Goal: Task Accomplishment & Management: Use online tool/utility

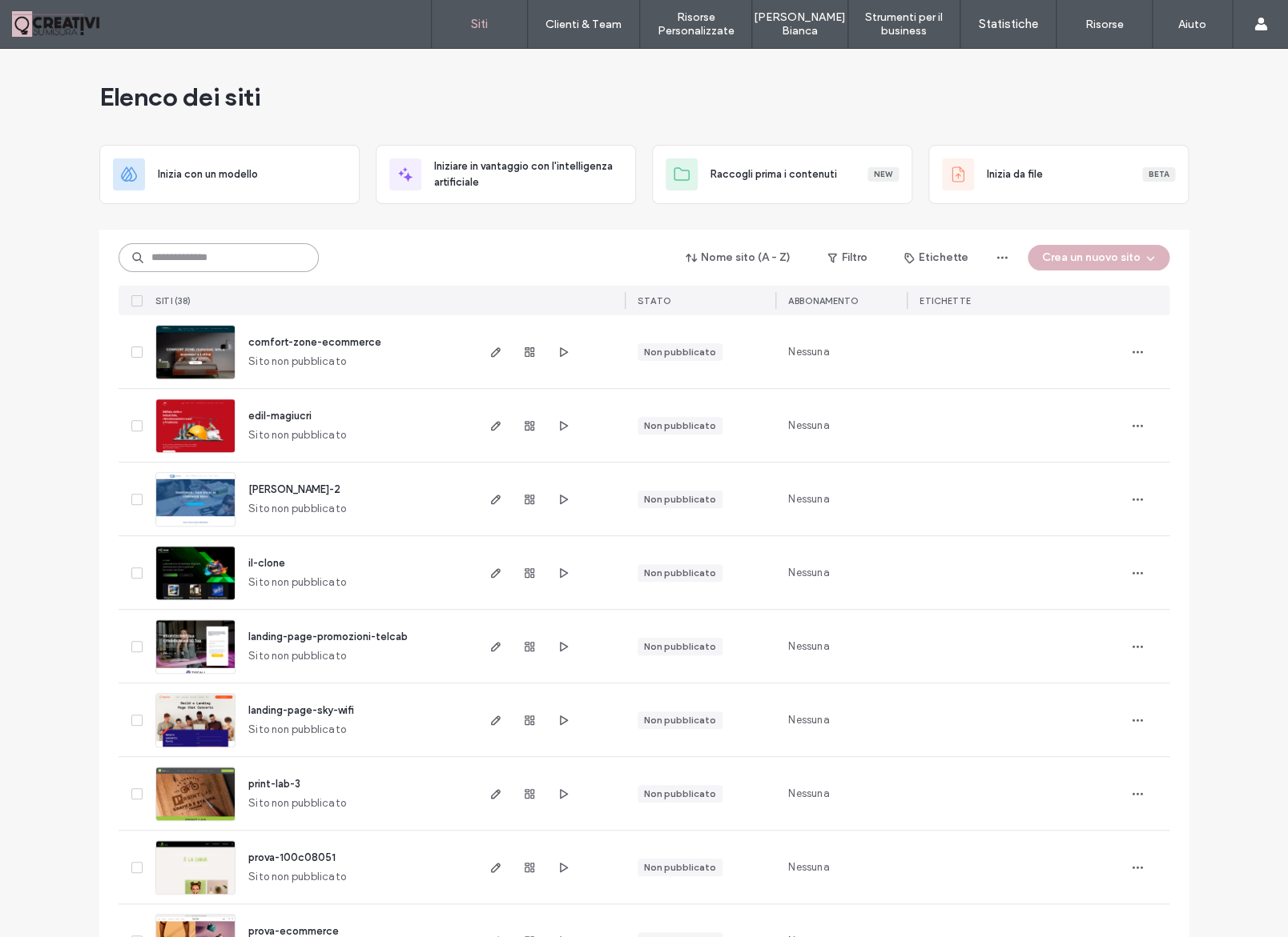
click at [211, 268] on input at bounding box center [219, 258] width 200 height 29
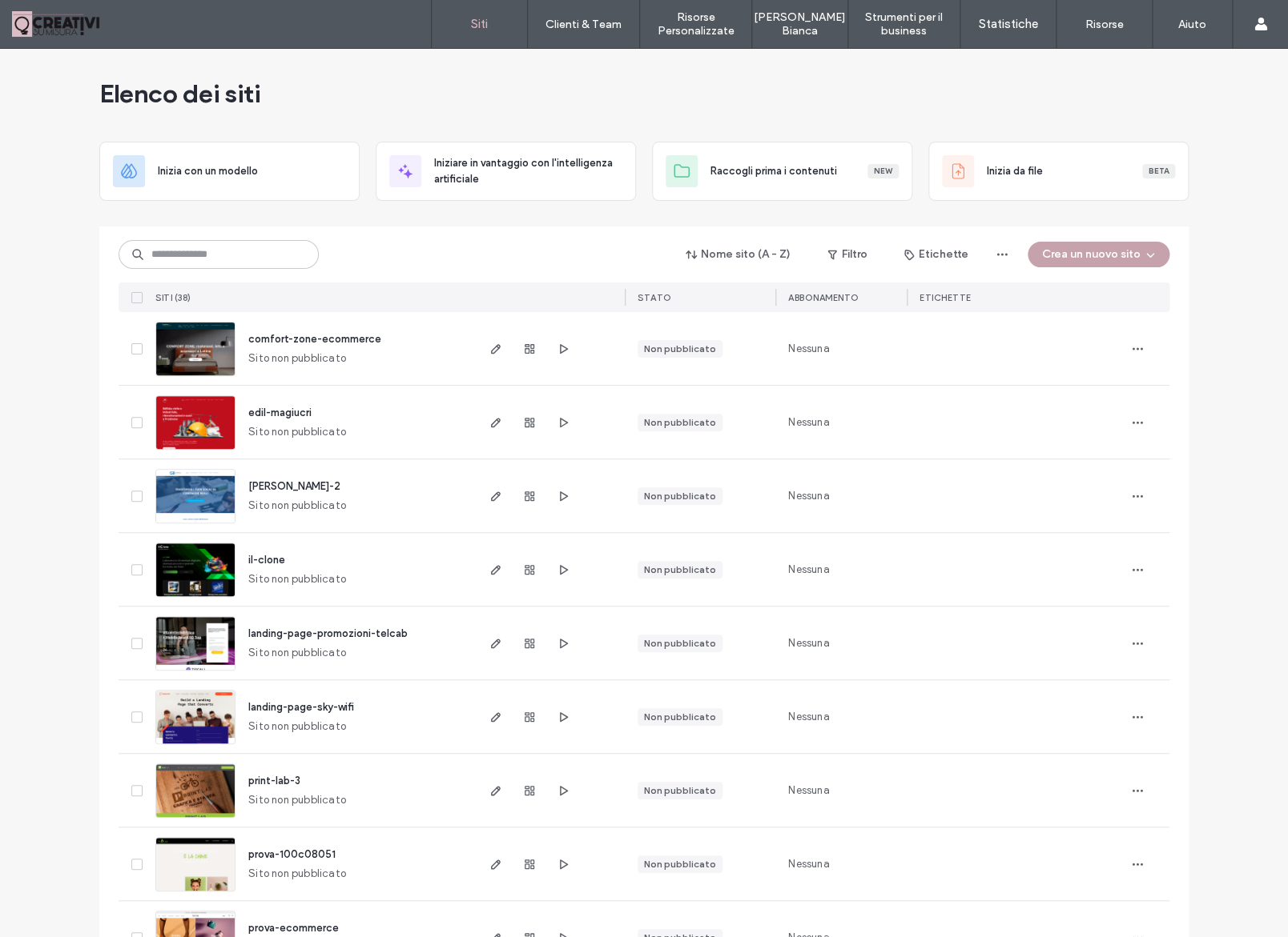
click at [1084, 254] on button "Crea un nuovo sito" at bounding box center [1099, 254] width 142 height 25
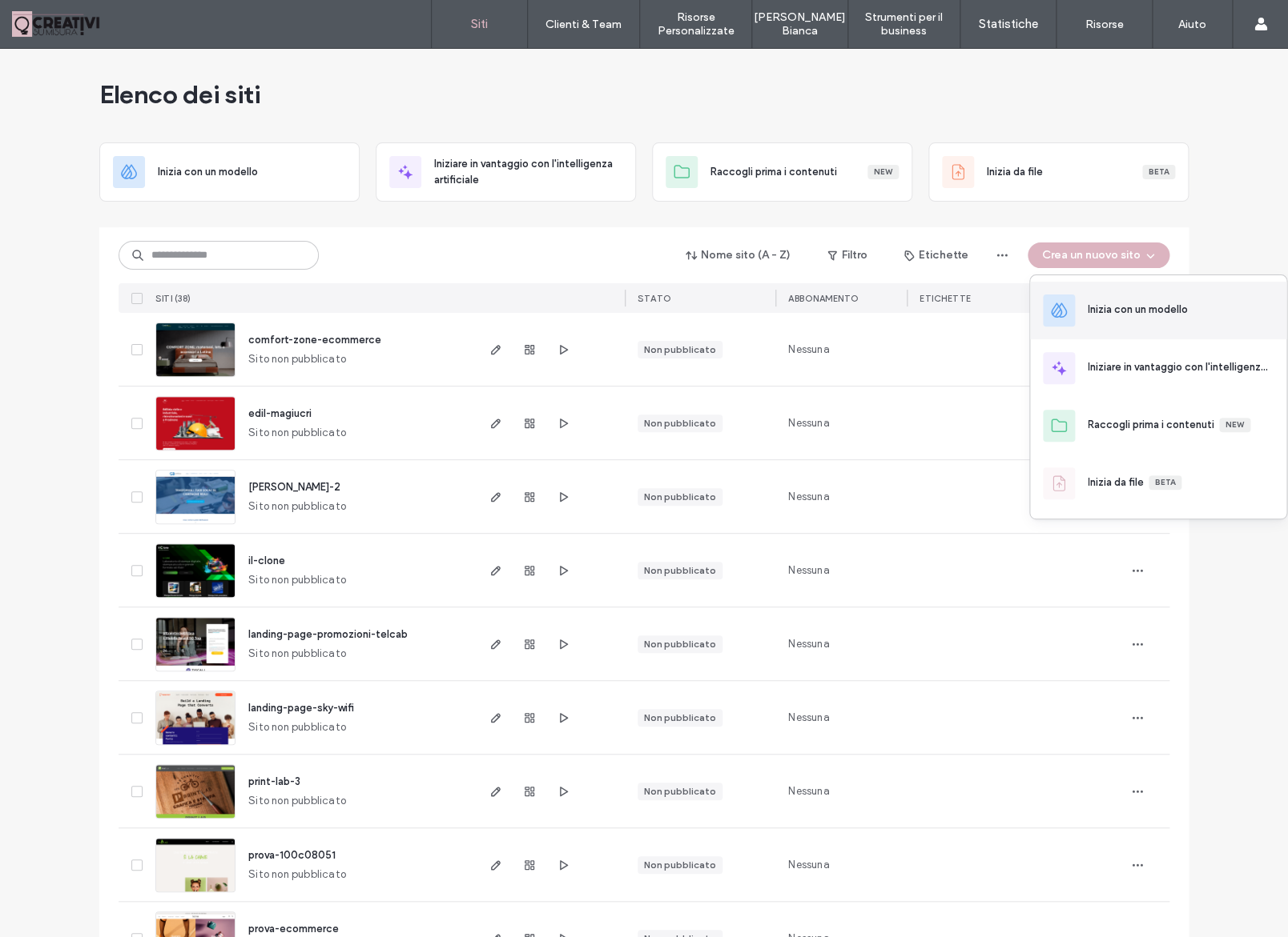
click at [1129, 300] on div "Inizia con un modello" at bounding box center [1157, 310] width 256 height 57
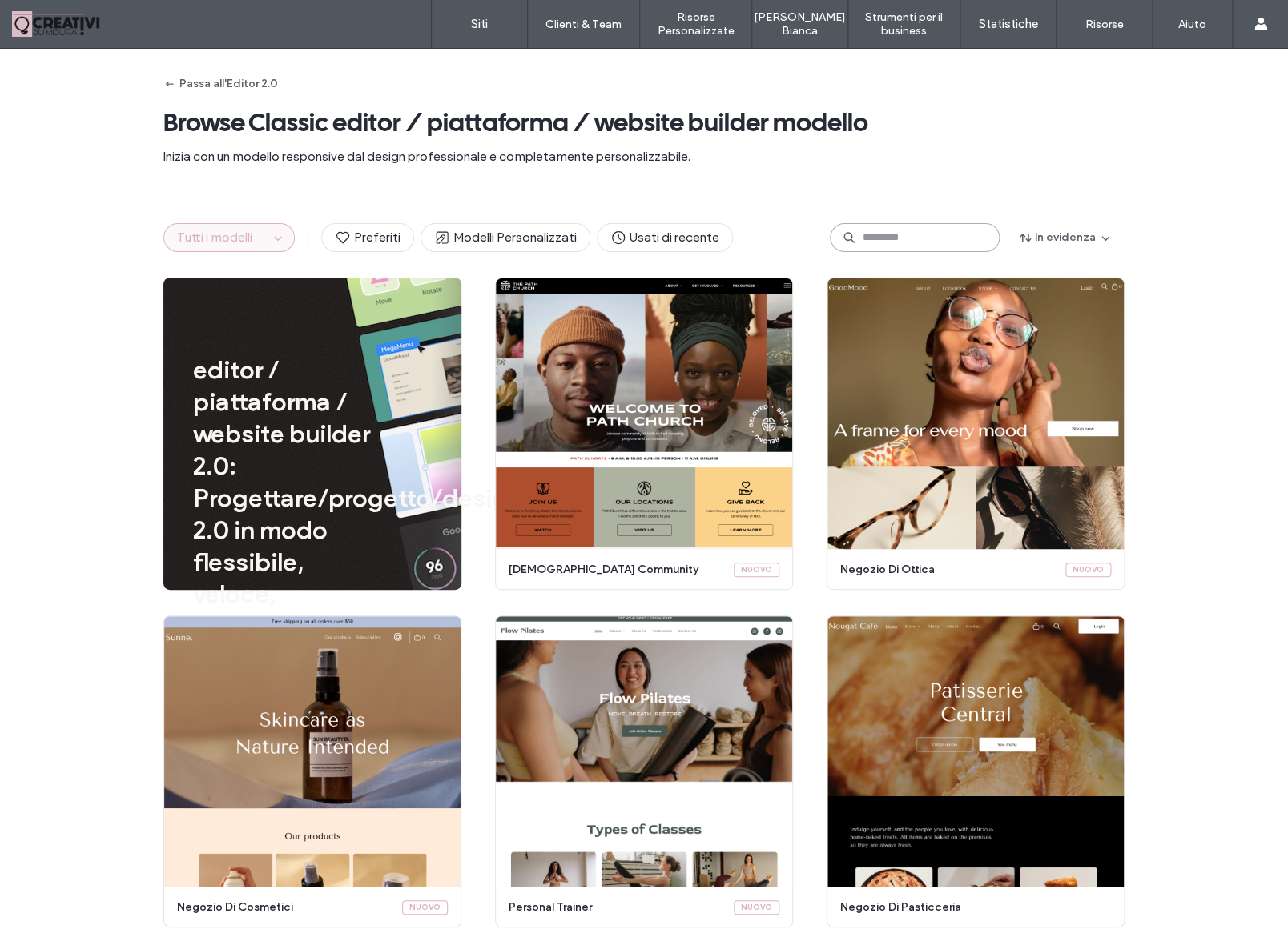
click at [925, 236] on input at bounding box center [915, 238] width 169 height 29
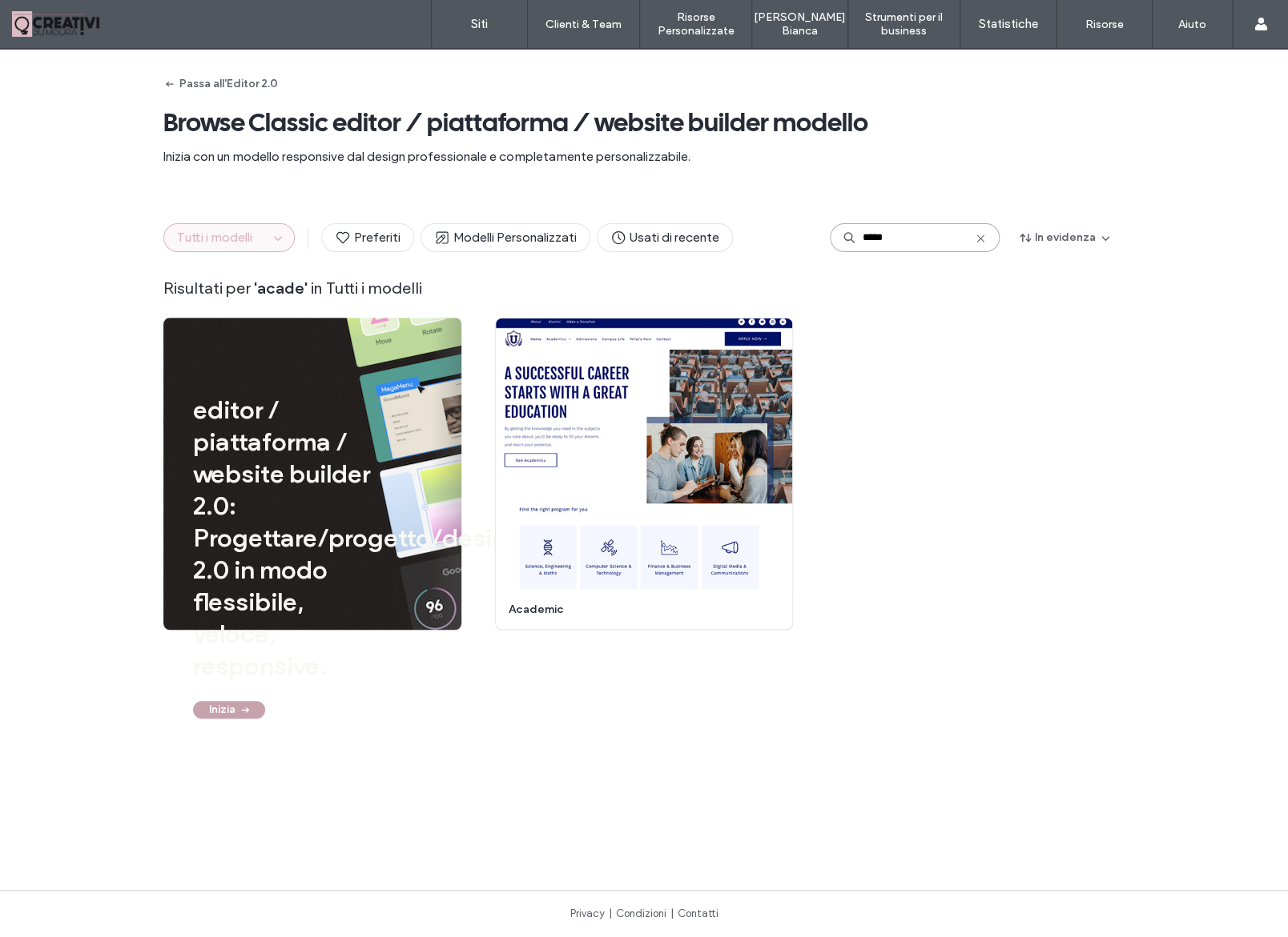
type input "*****"
click at [223, 706] on button "Inizia" at bounding box center [229, 709] width 72 height 17
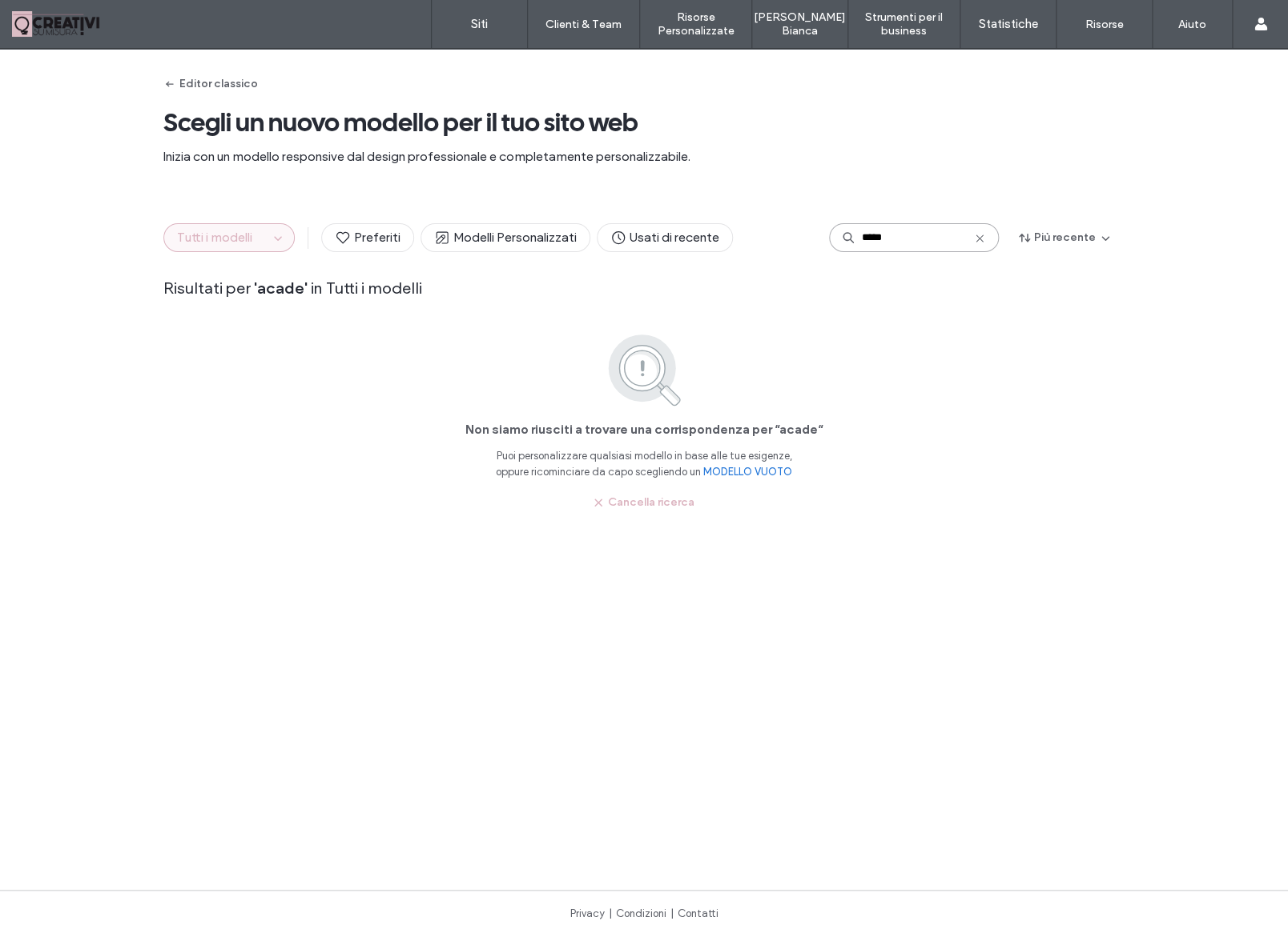
click at [890, 235] on input "*****" at bounding box center [914, 238] width 169 height 29
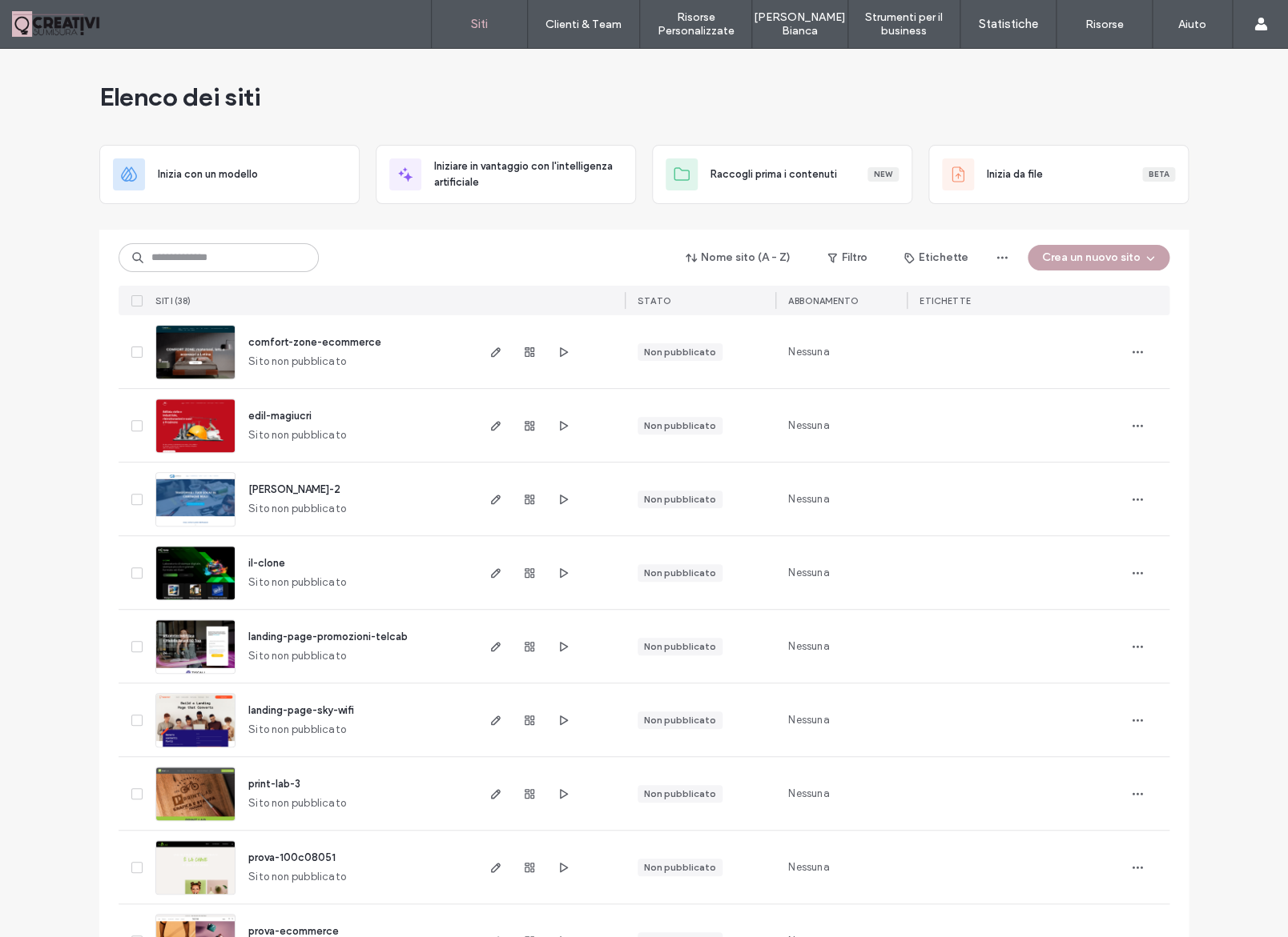
click at [1107, 249] on button "Crea un nuovo sito" at bounding box center [1099, 258] width 142 height 25
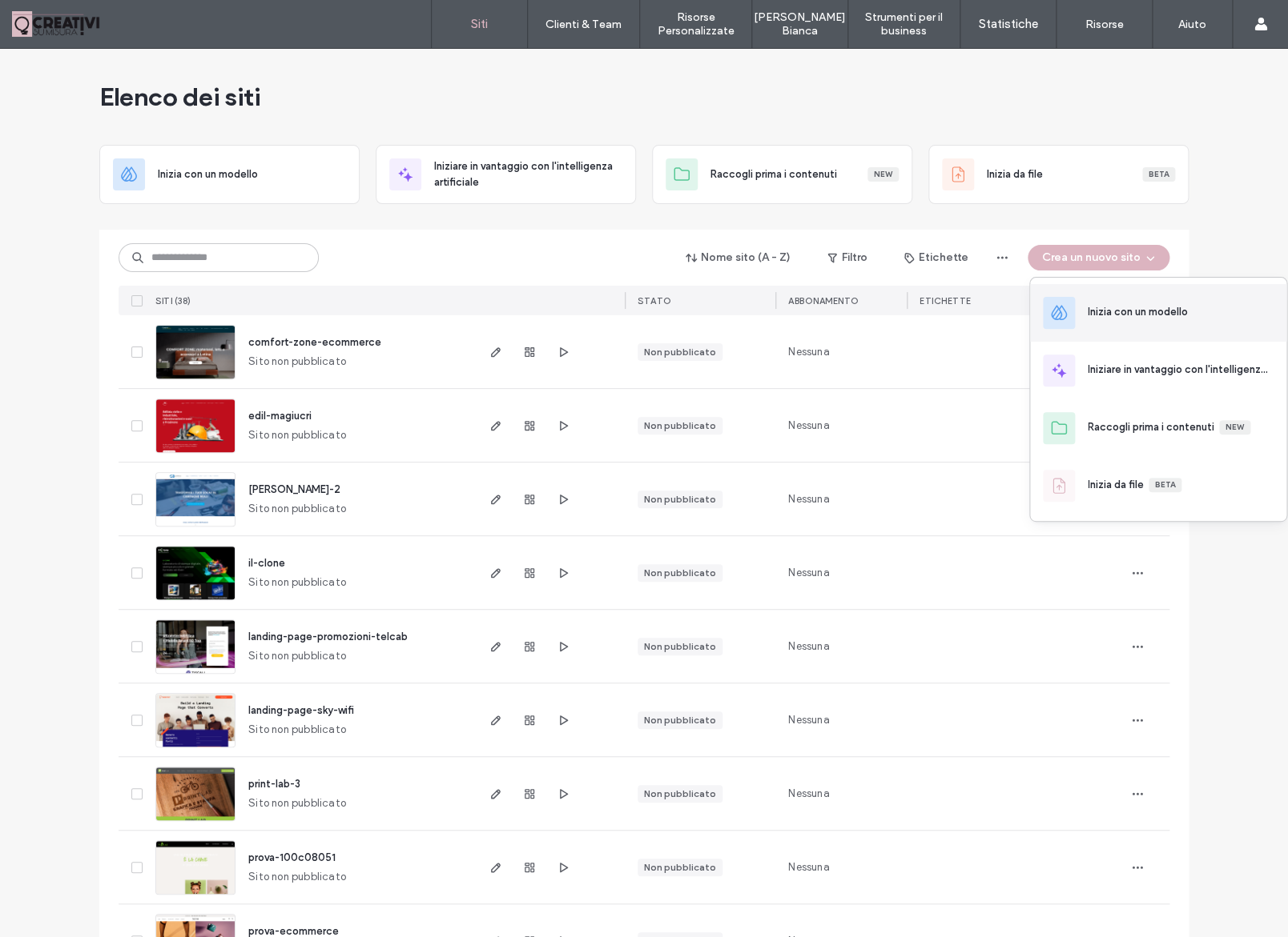
click at [1130, 301] on div "Inizia con un modello" at bounding box center [1157, 312] width 256 height 57
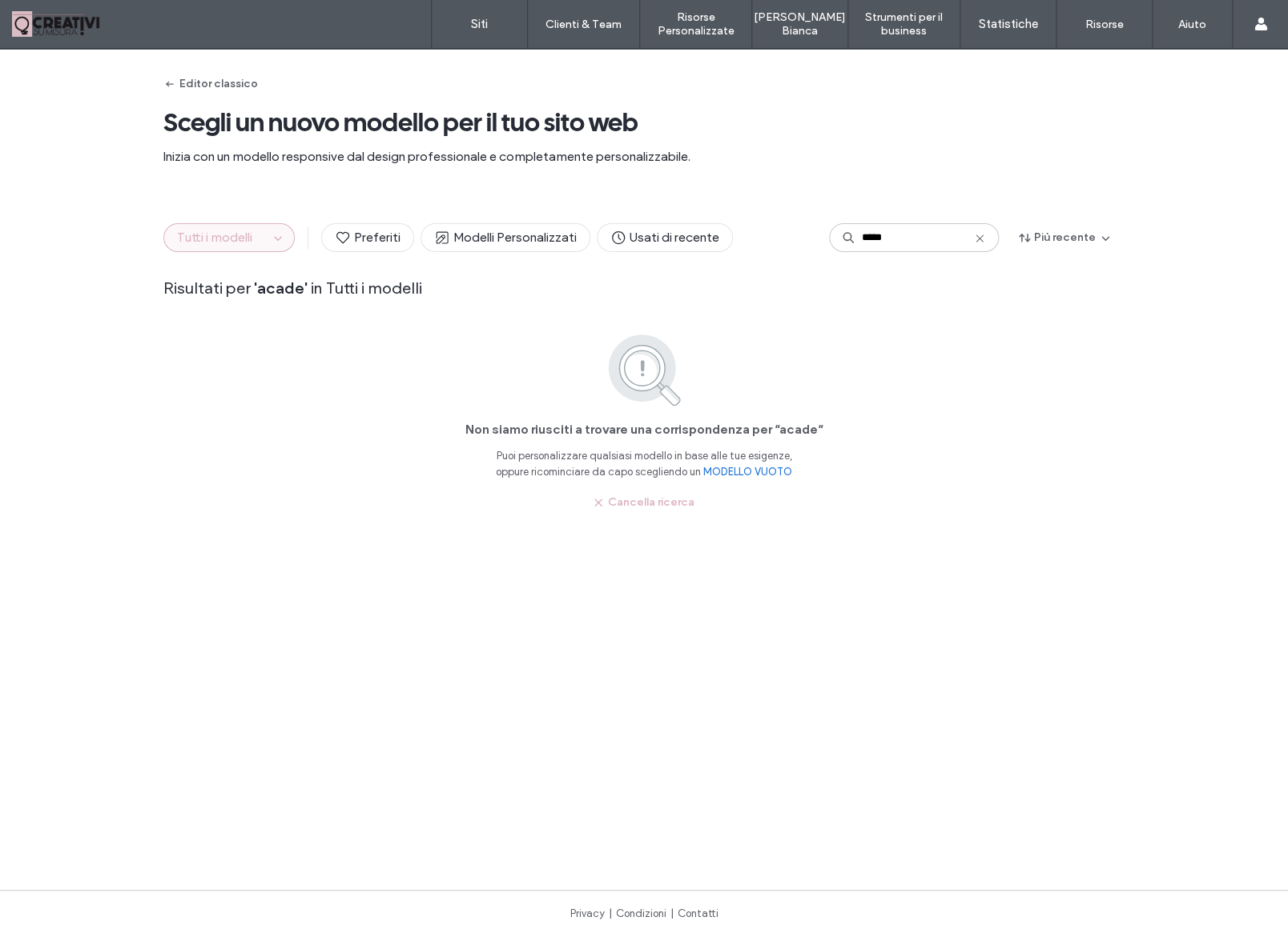
click at [981, 240] on use at bounding box center [979, 239] width 7 height 7
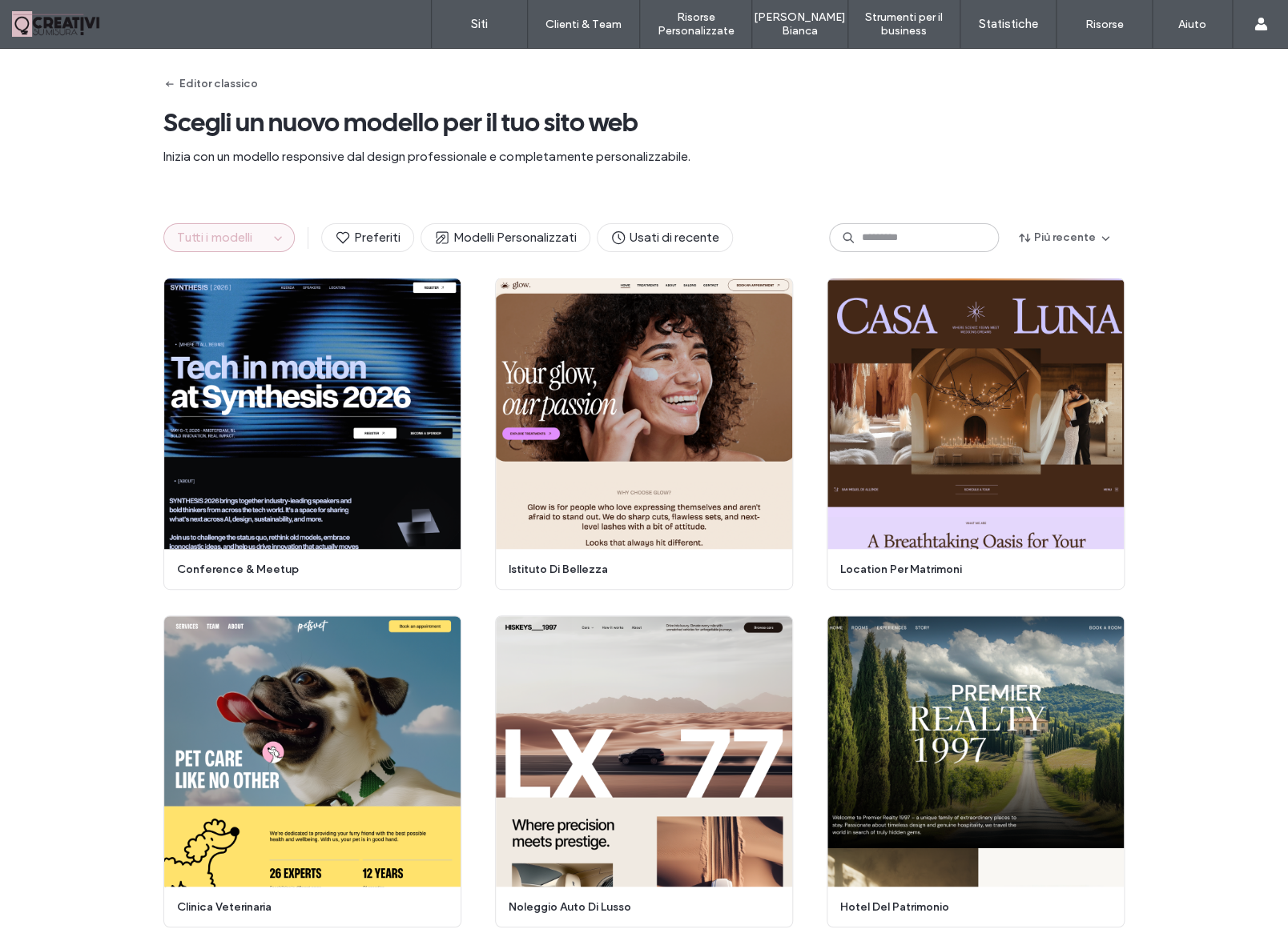
click at [249, 241] on span "Tutti i modelli" at bounding box center [214, 237] width 76 height 15
click at [281, 235] on icon "button" at bounding box center [278, 238] width 13 height 13
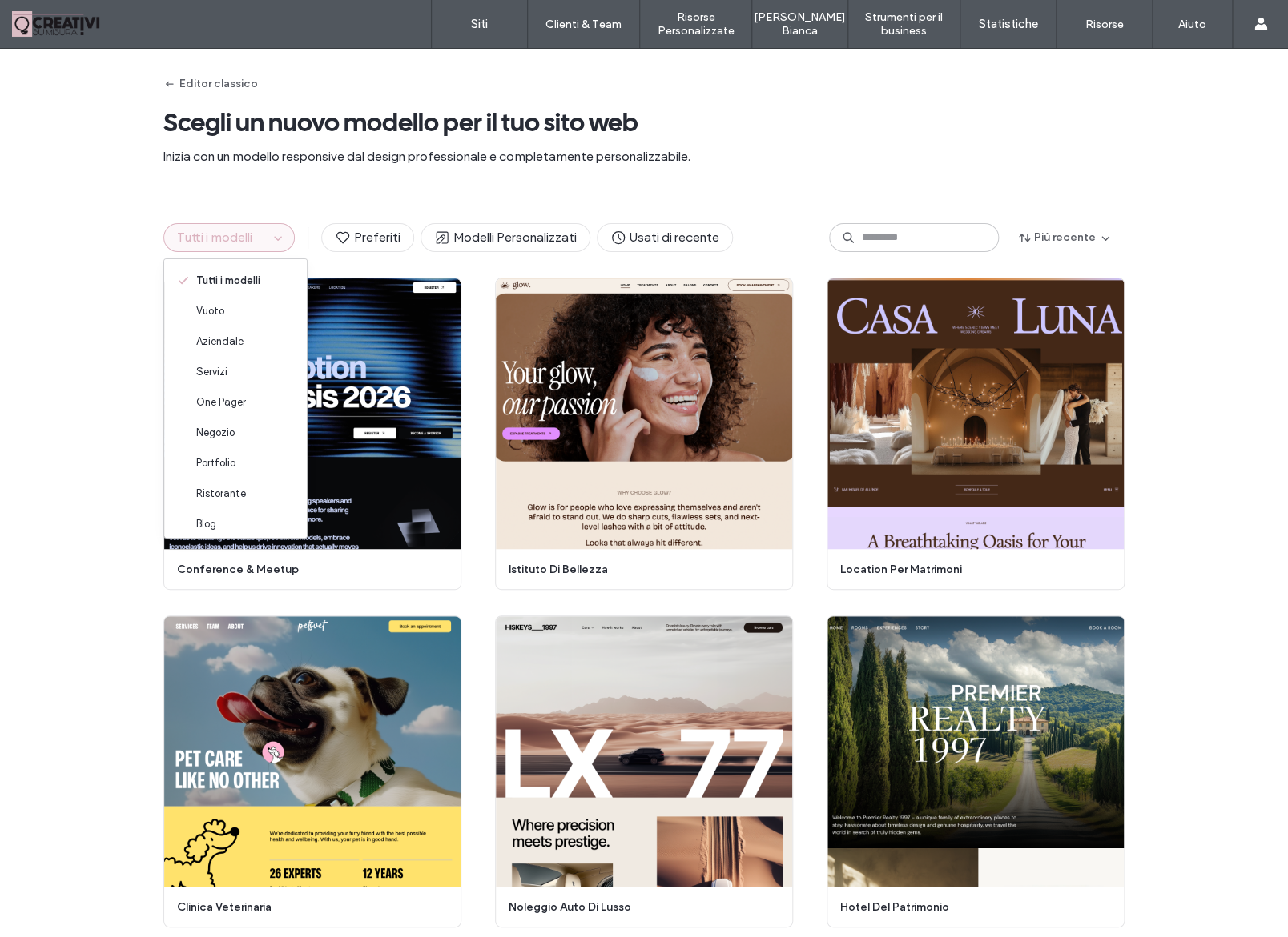
click at [324, 175] on div "Editor classico Scegli un nuovo modello per il tuo sito web Inizia con un model…" at bounding box center [643, 124] width 961 height 149
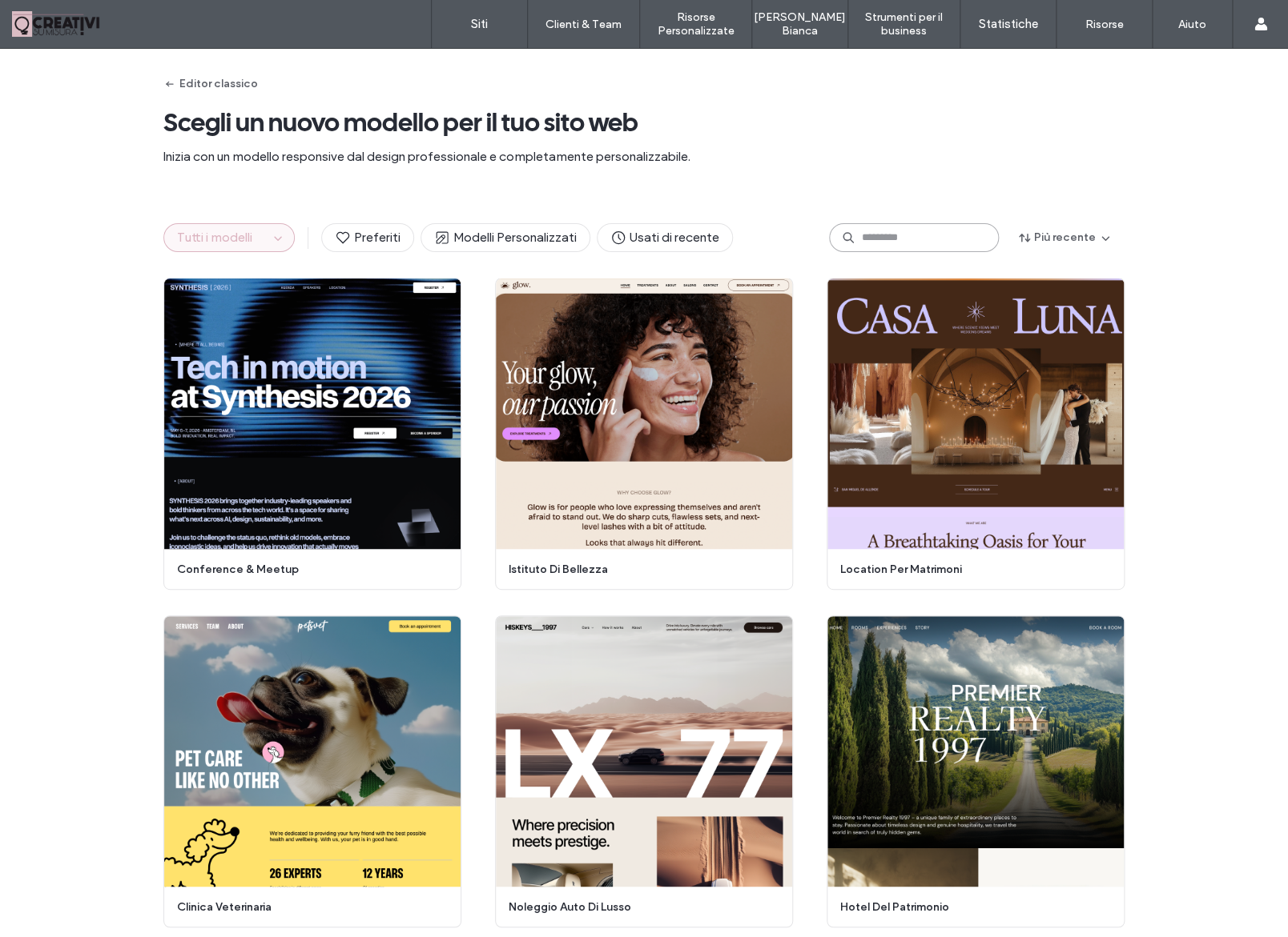
click at [864, 243] on input at bounding box center [914, 238] width 169 height 29
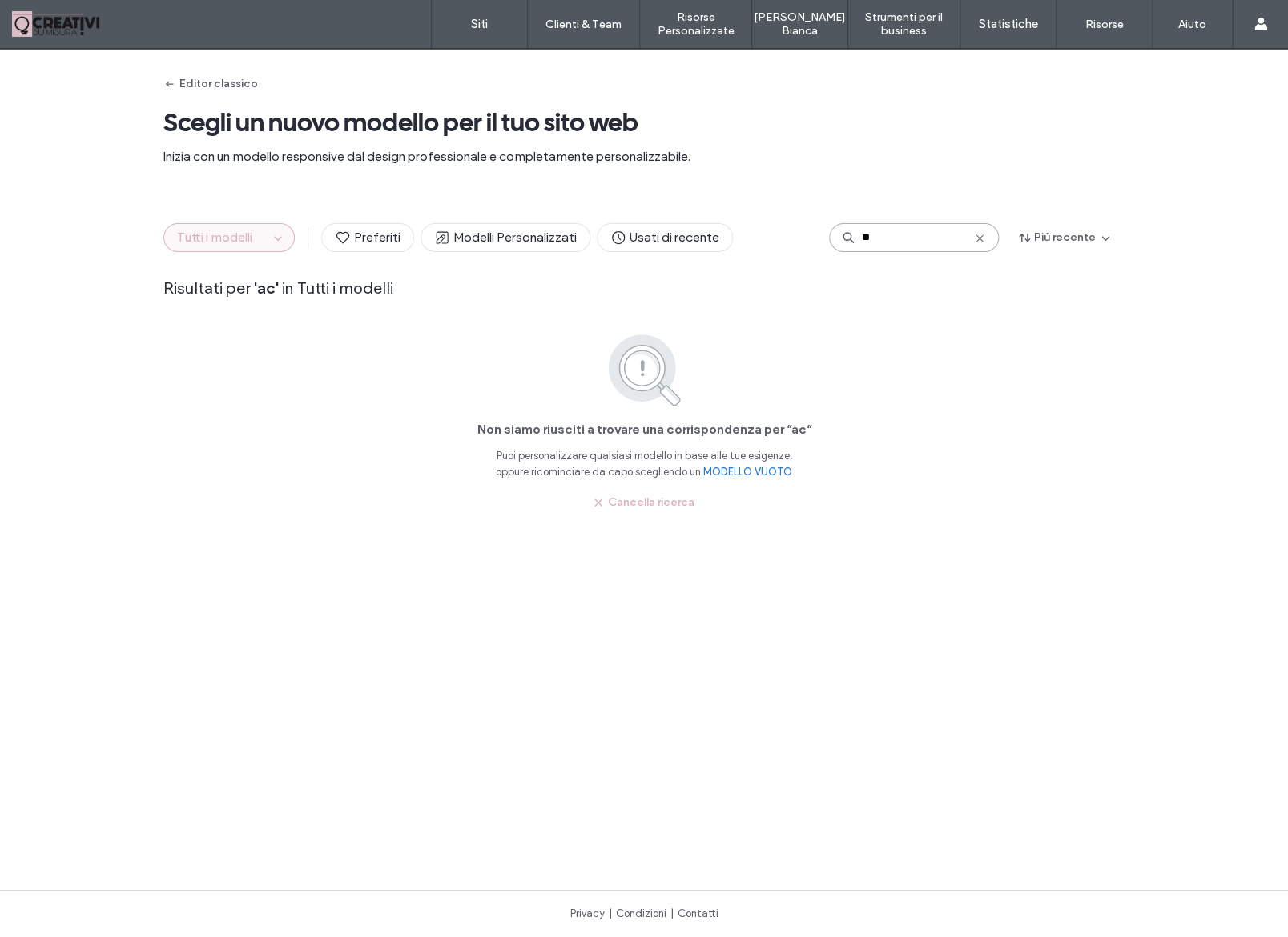
type input "*"
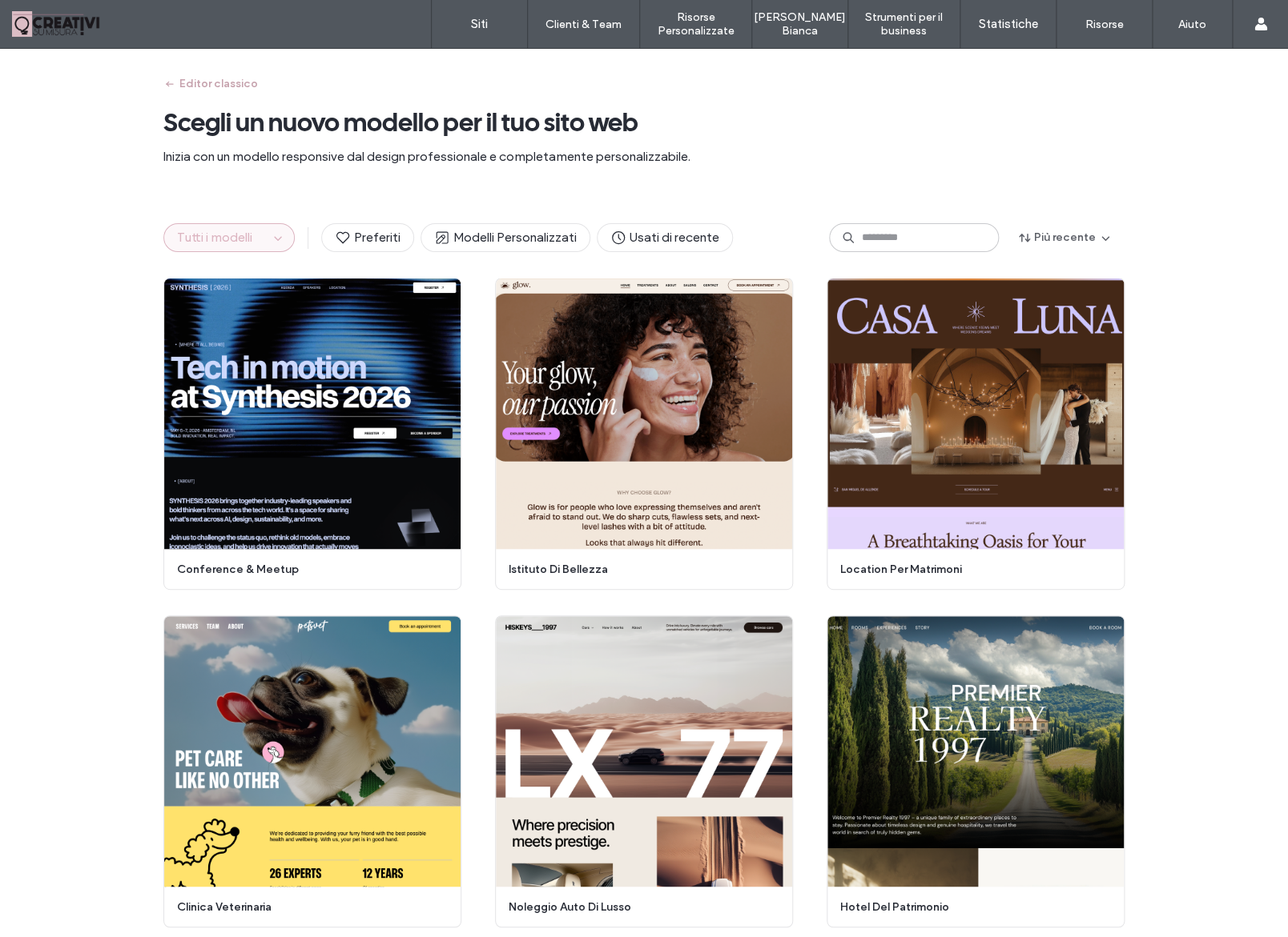
click at [174, 78] on icon "button" at bounding box center [169, 84] width 13 height 13
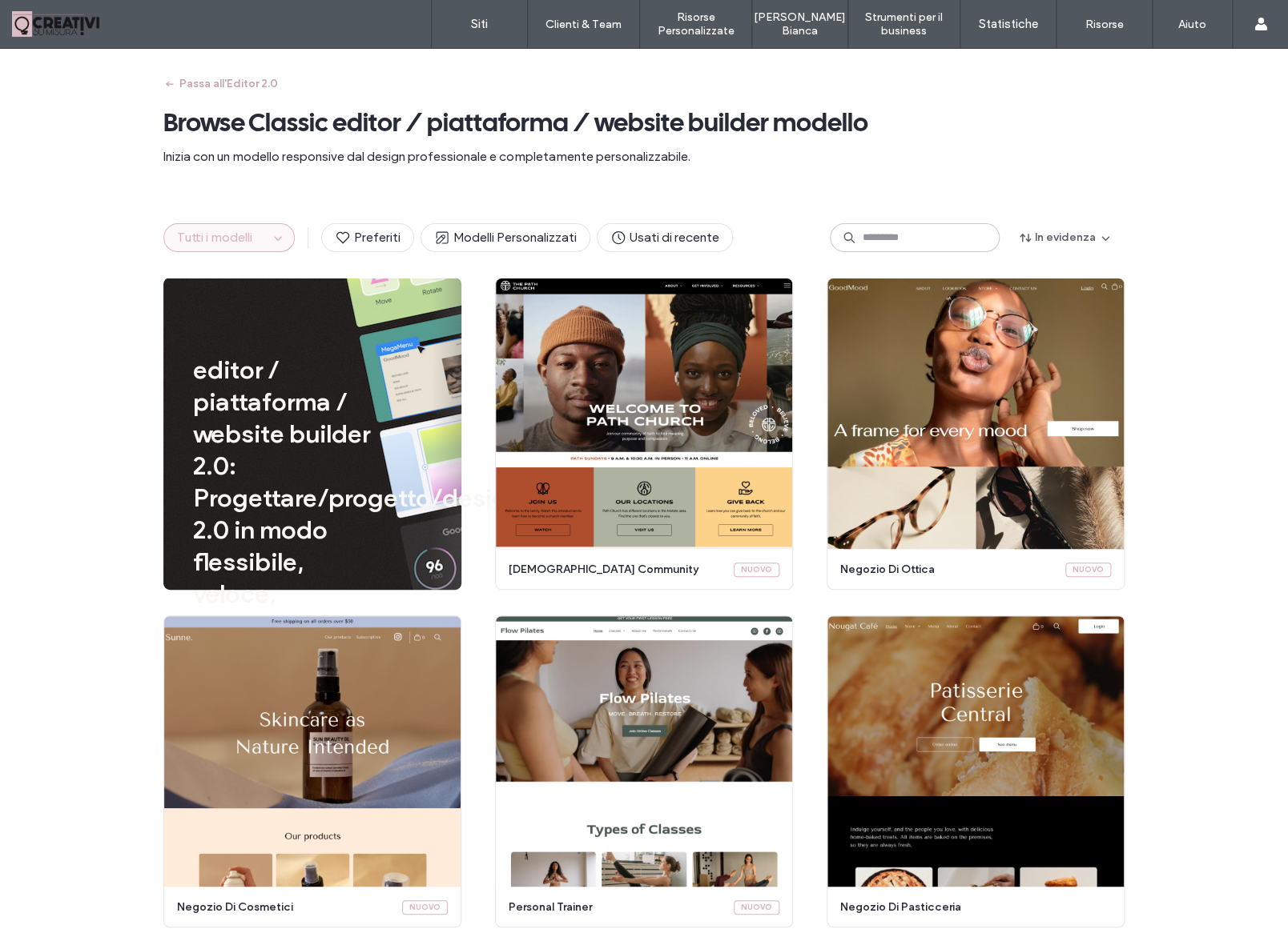
click at [229, 87] on button "Passa all'Editor 2.0" at bounding box center [220, 84] width 115 height 25
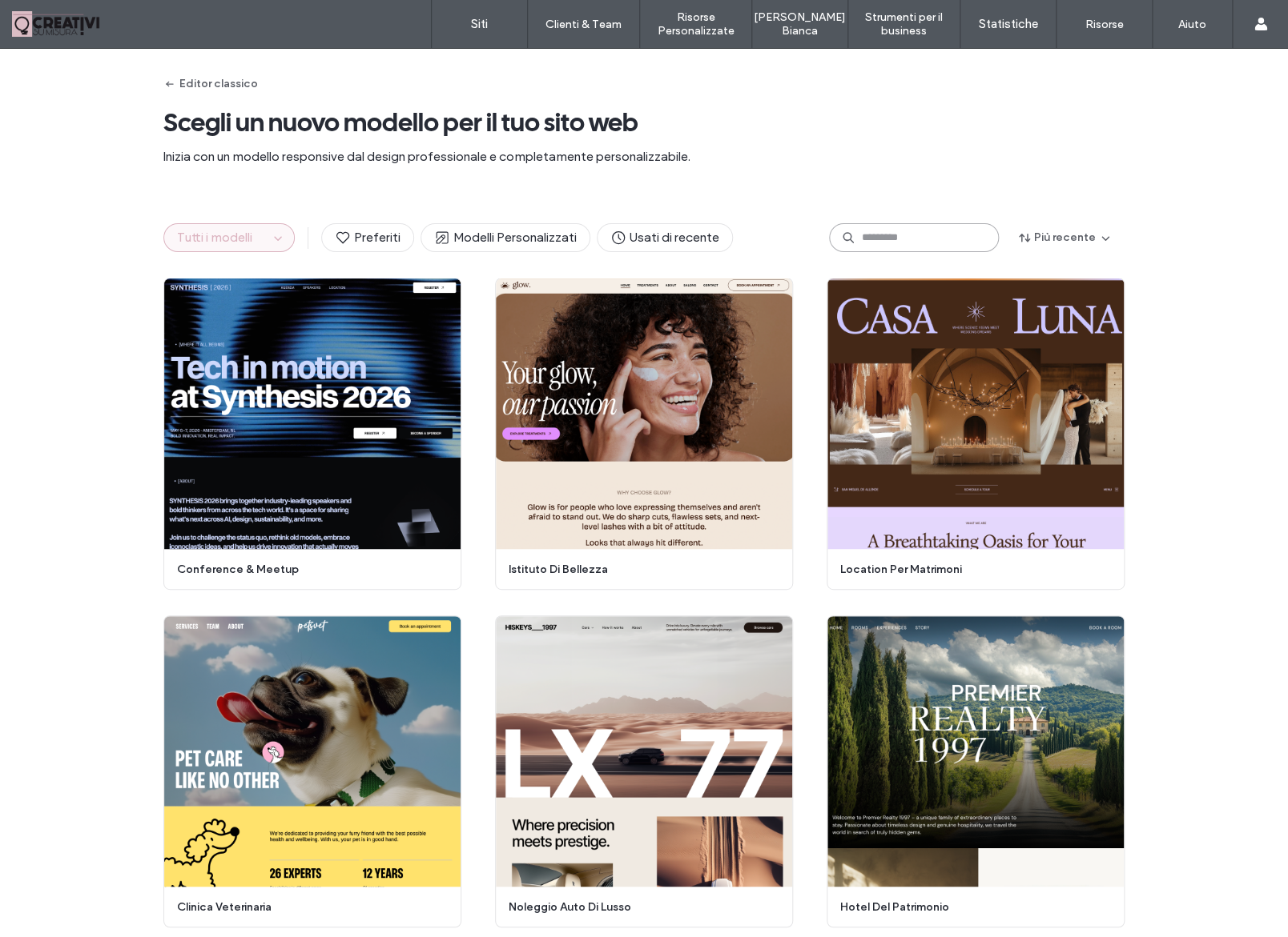
click at [876, 246] on input at bounding box center [914, 238] width 169 height 29
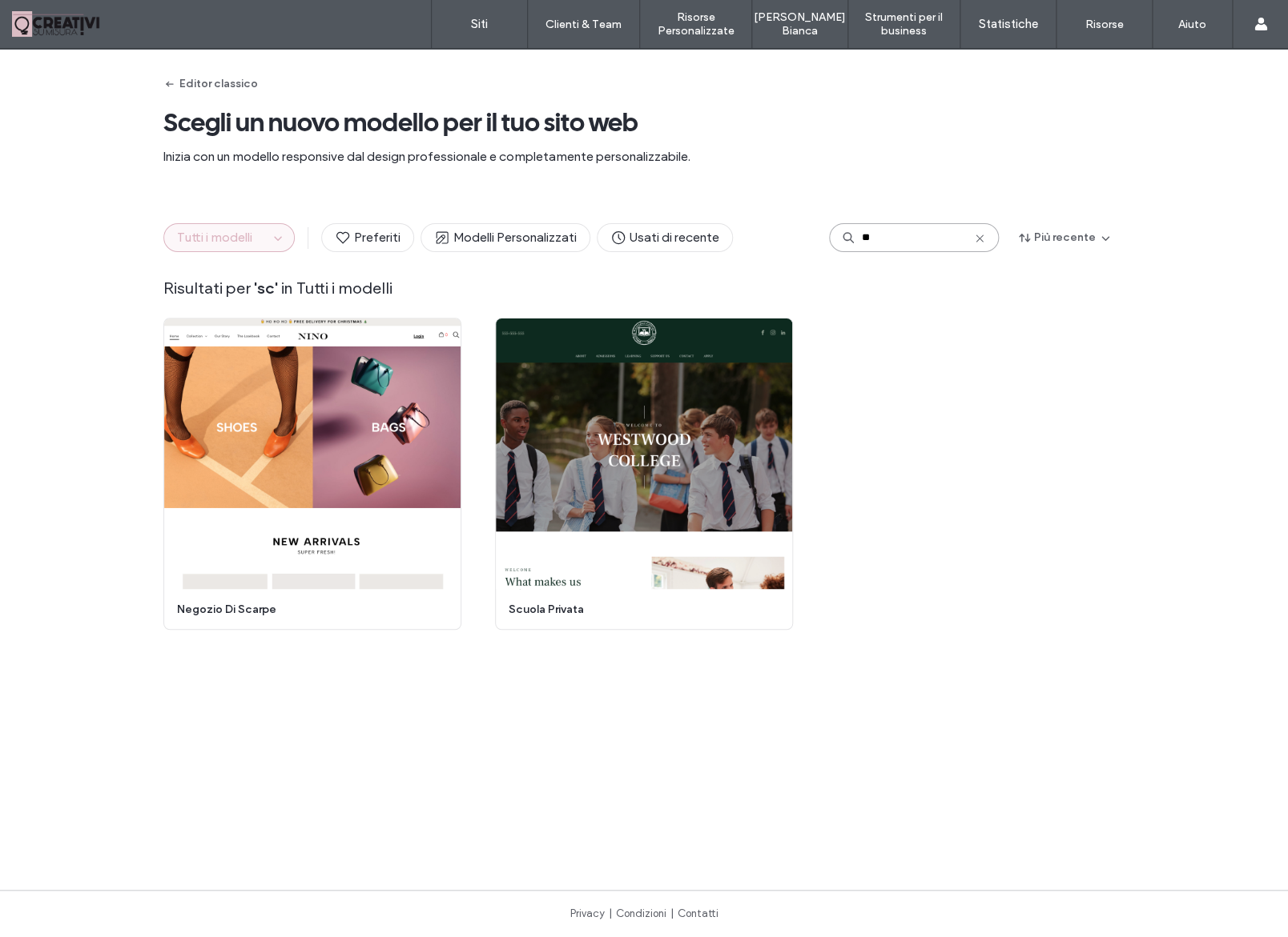
type input "*"
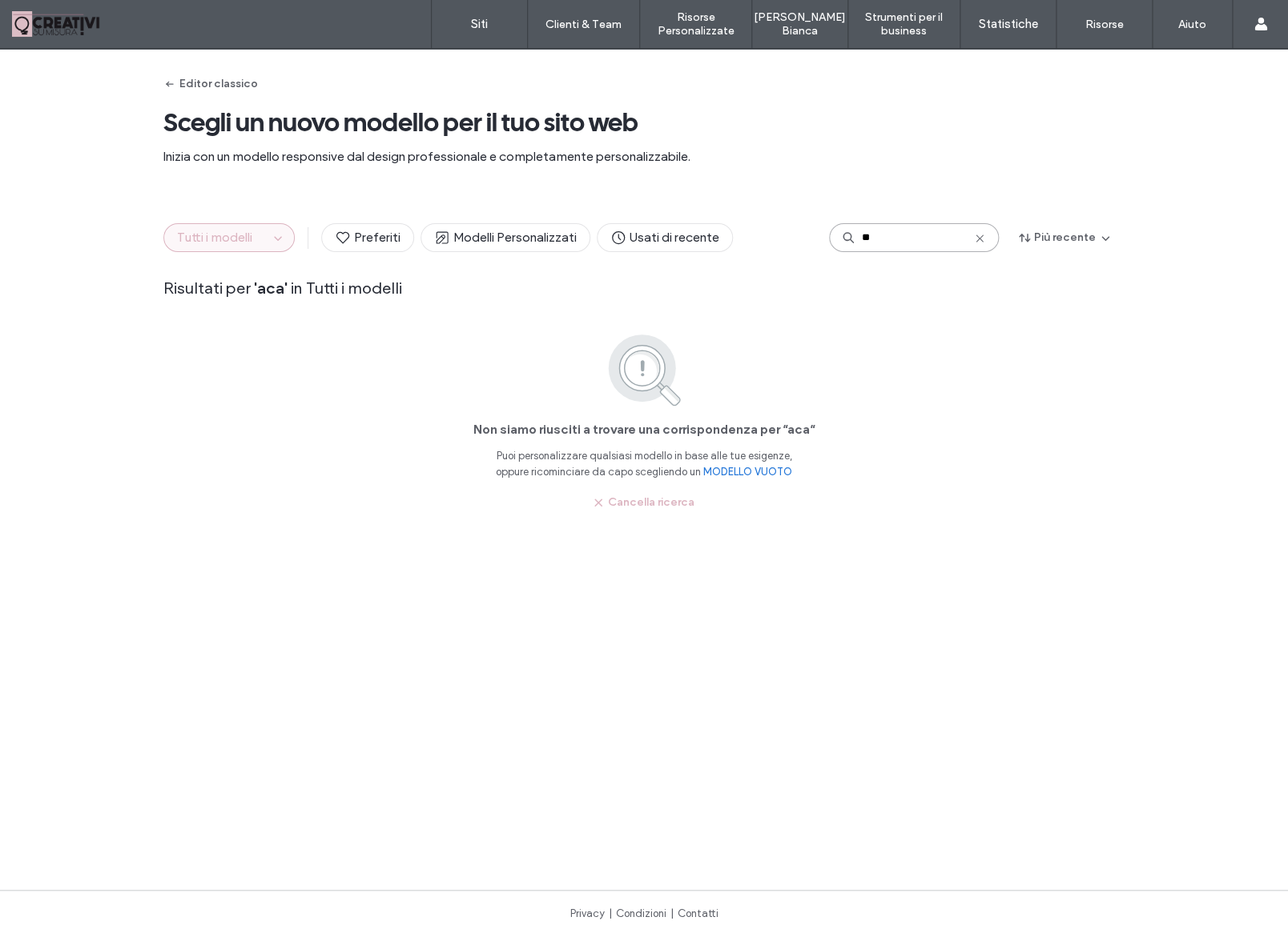
type input "*"
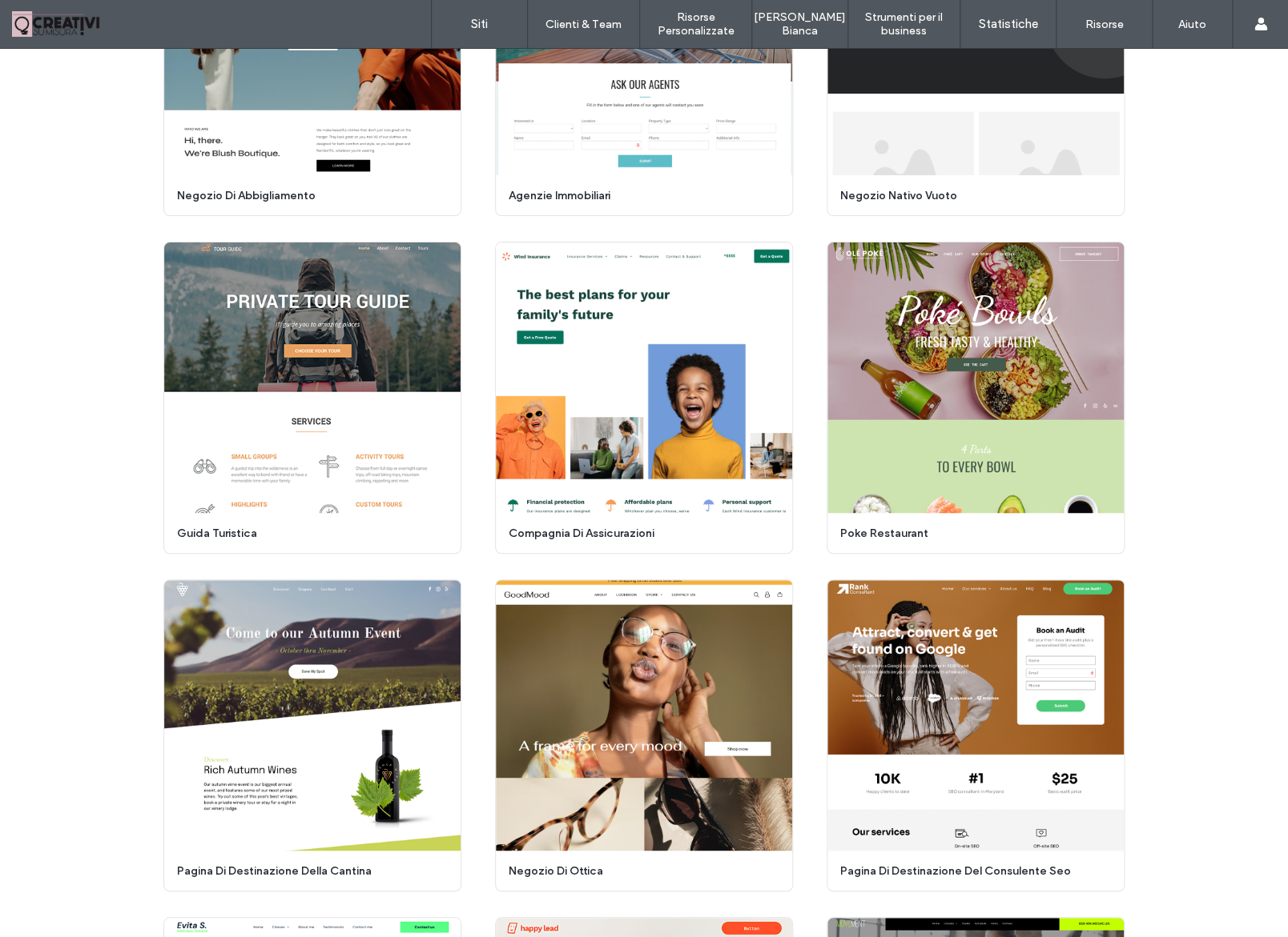
scroll to position [2660, 0]
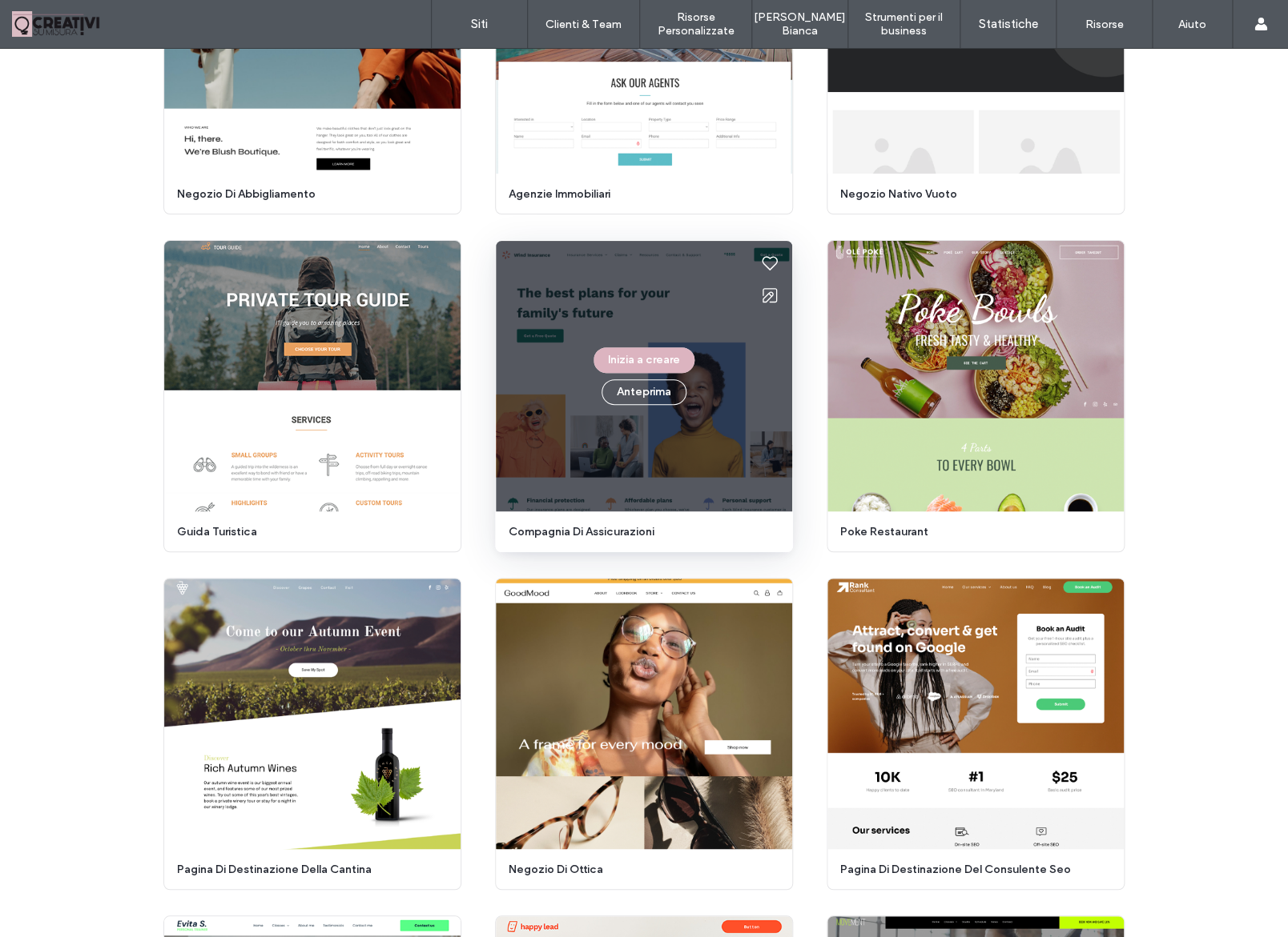
click at [725, 408] on div "Inizia a creare Anteprima" at bounding box center [643, 376] width 296 height 270
click at [645, 396] on button "Anteprima" at bounding box center [643, 392] width 85 height 25
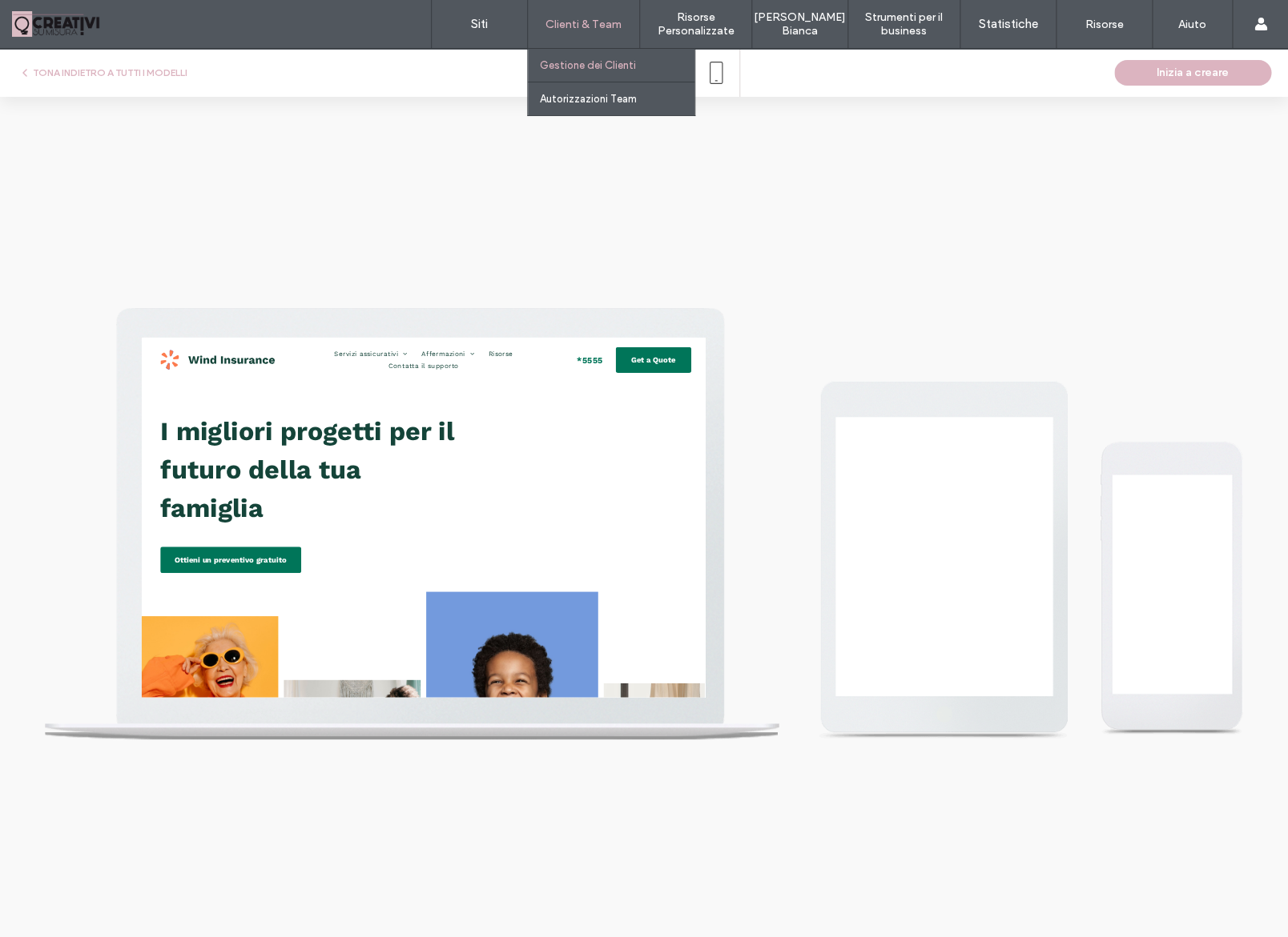
scroll to position [0, 0]
click at [636, 76] on link "Gestione dei Clienti" at bounding box center [617, 66] width 155 height 33
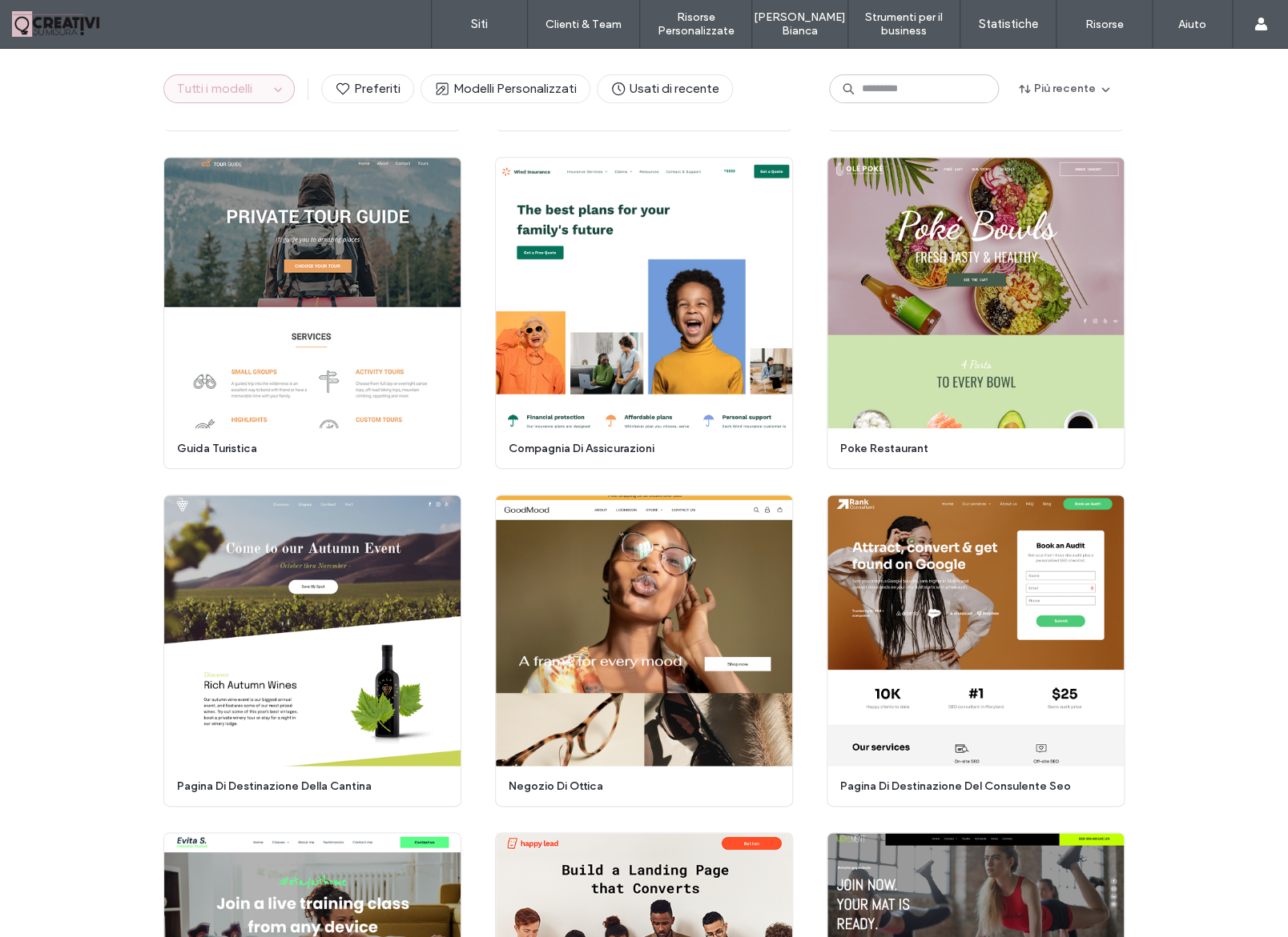
scroll to position [2705, 0]
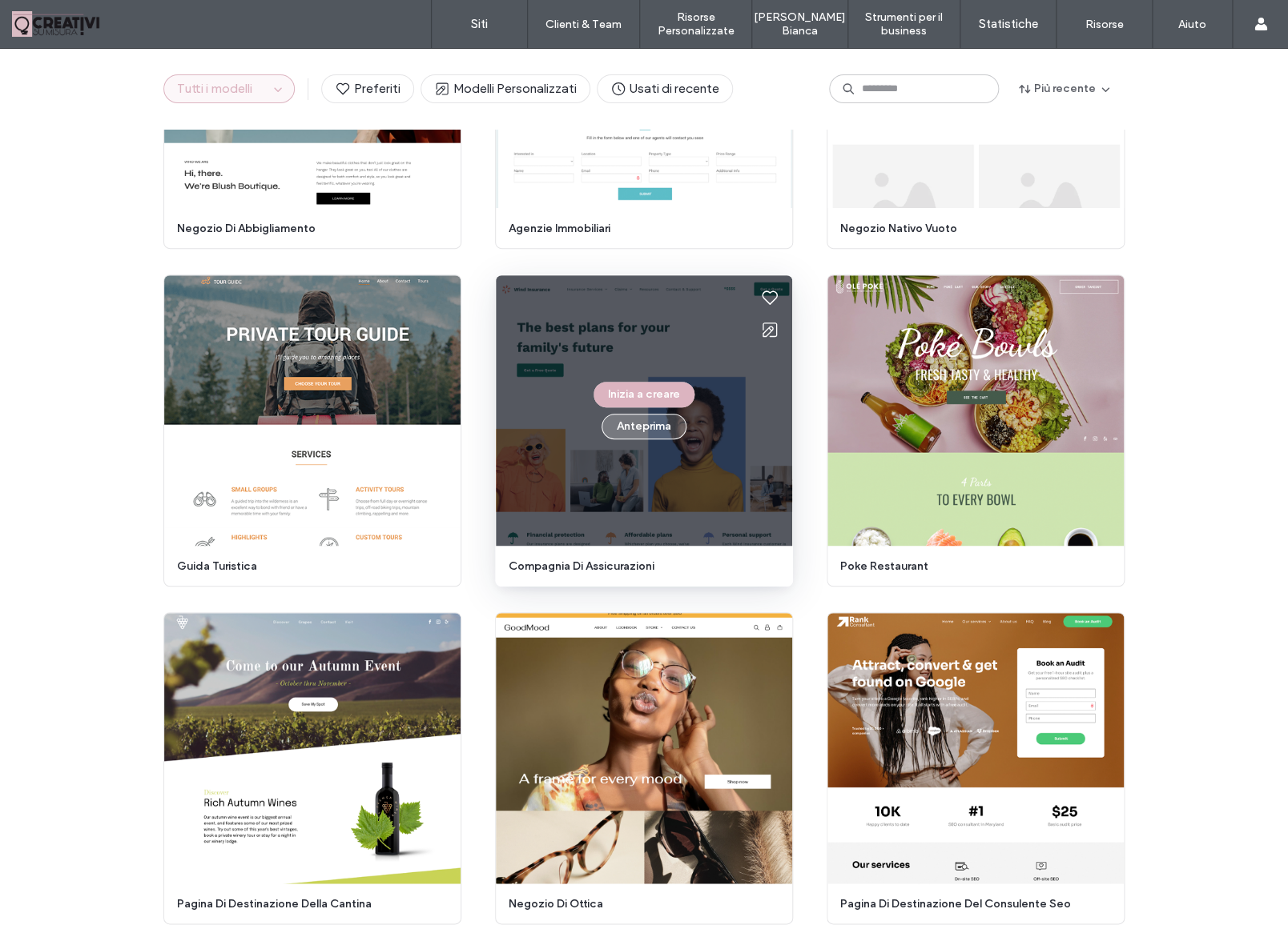
click at [639, 426] on button "Anteprima" at bounding box center [643, 426] width 85 height 25
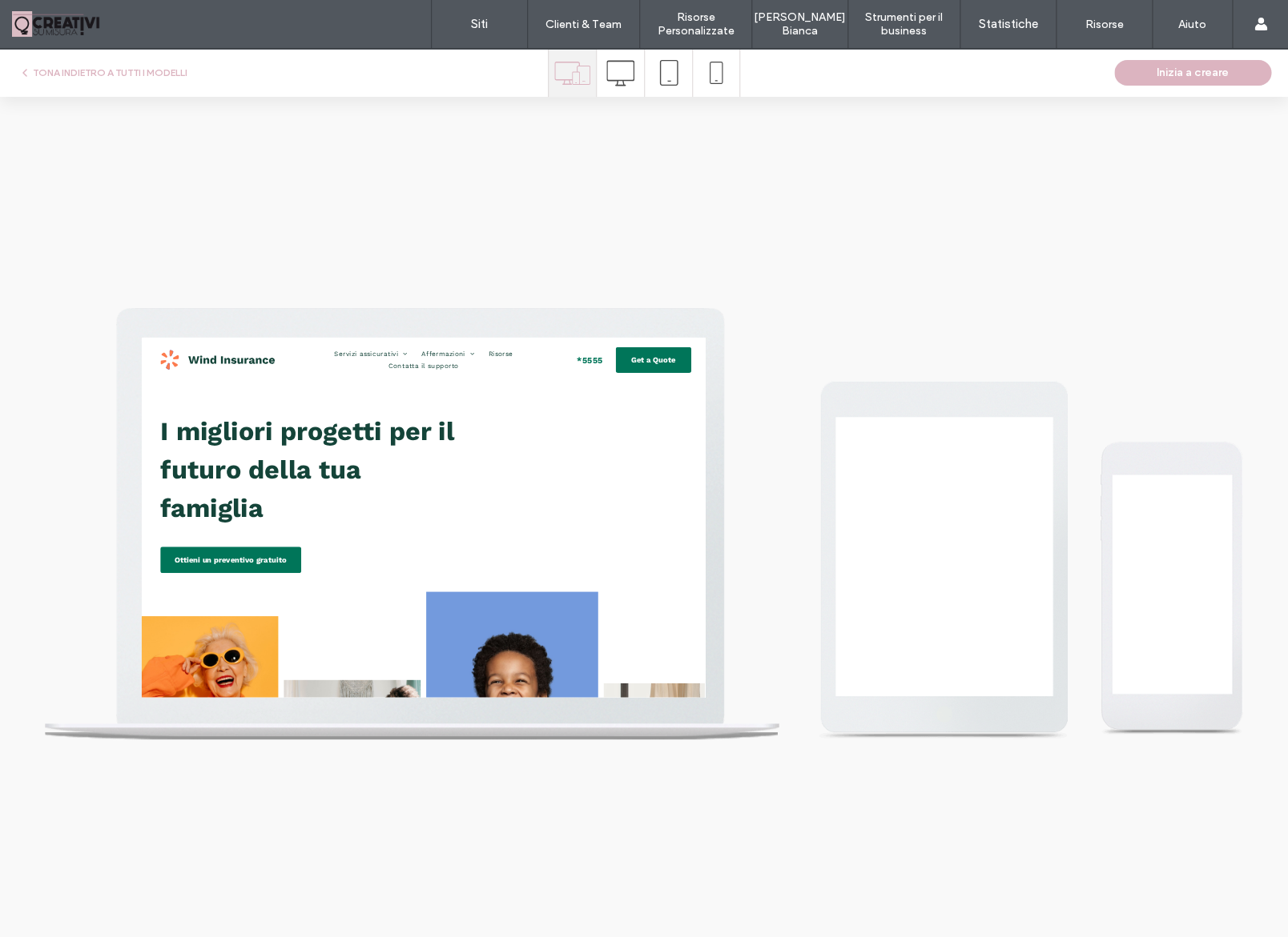
scroll to position [0, 0]
click at [629, 71] on icon at bounding box center [619, 73] width 28 height 28
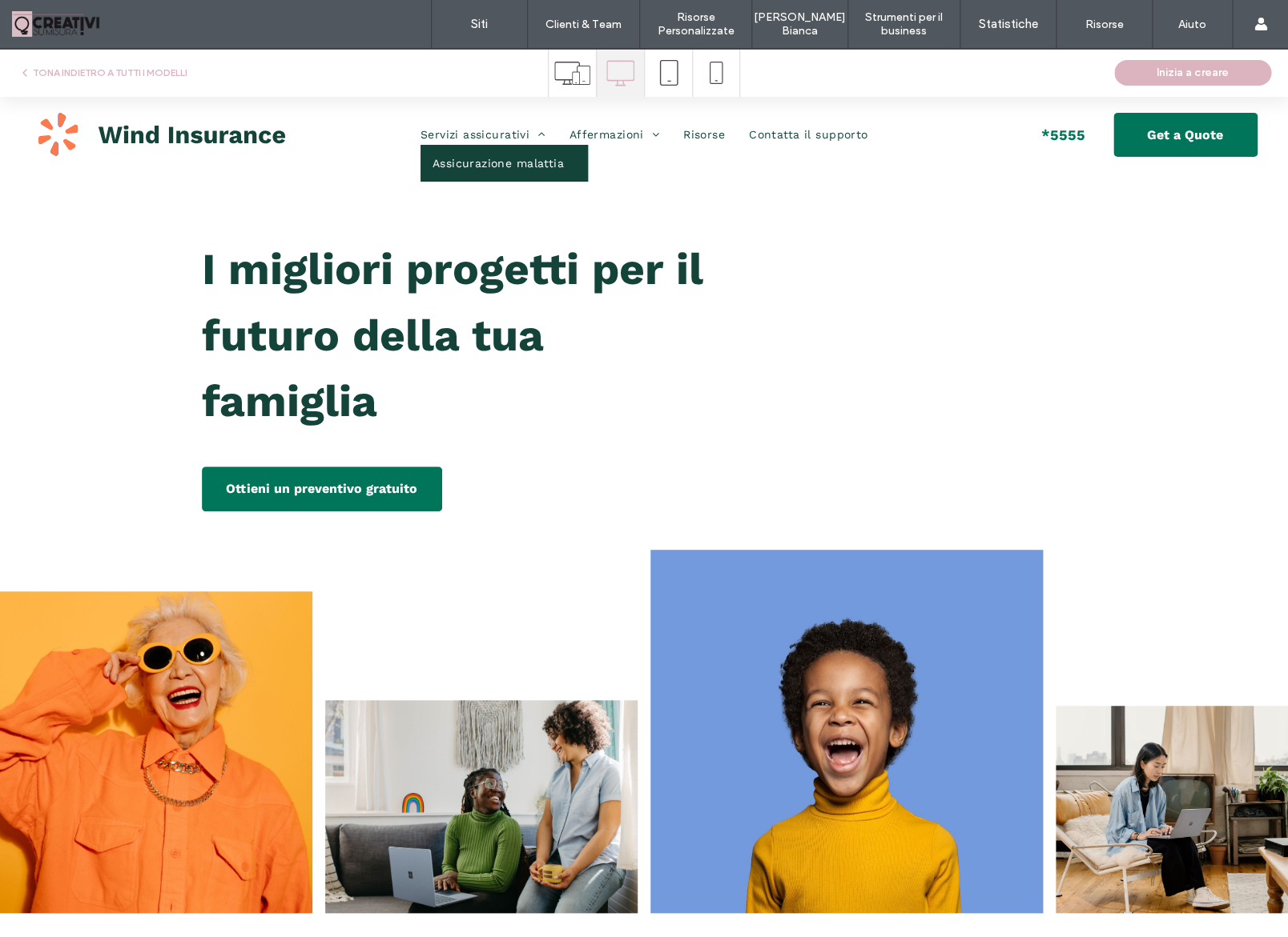
click at [515, 152] on link "Assicurazione malattia" at bounding box center [504, 163] width 168 height 36
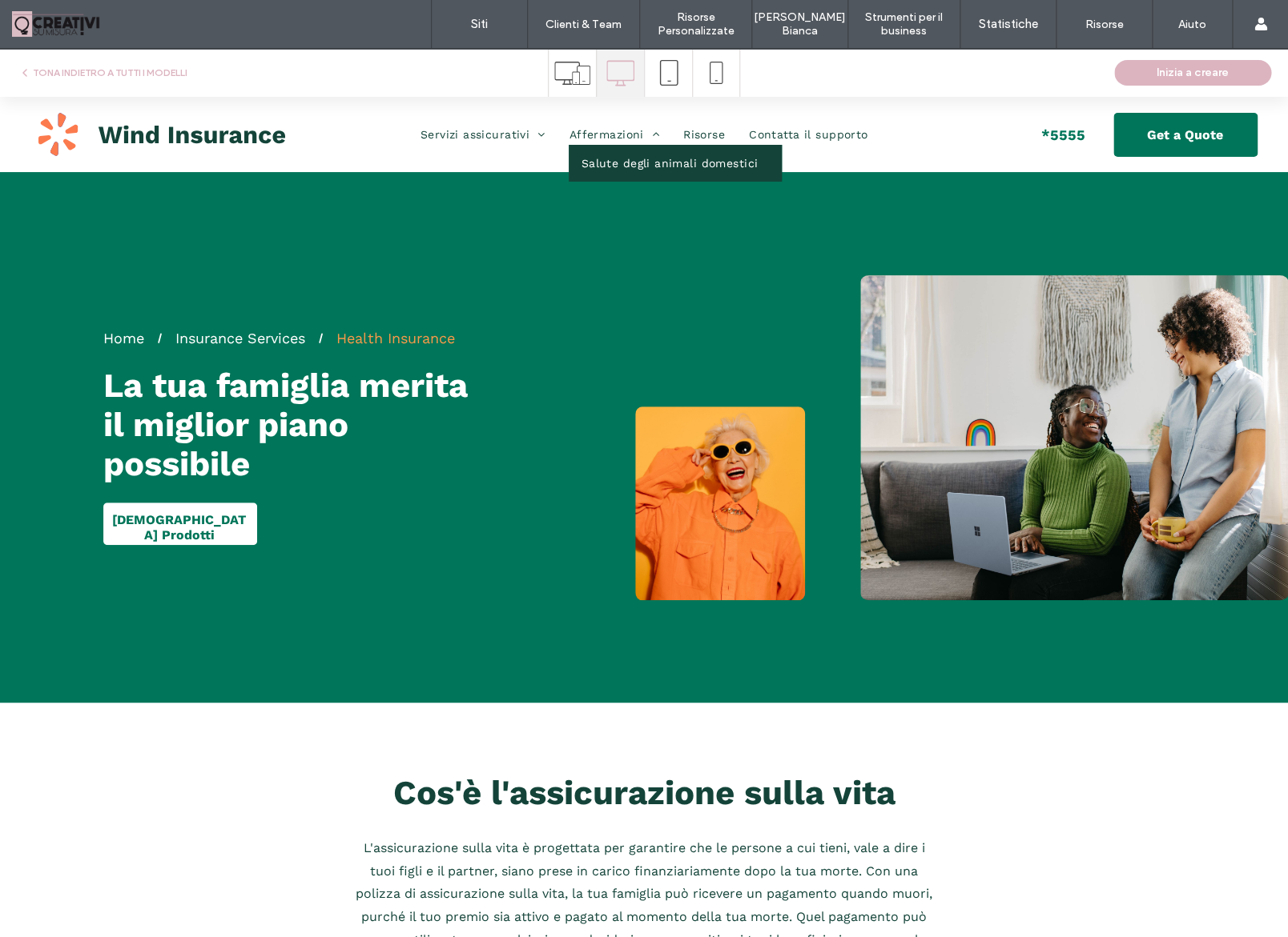
click at [621, 152] on link "Salute degli animali domestici" at bounding box center [675, 163] width 213 height 36
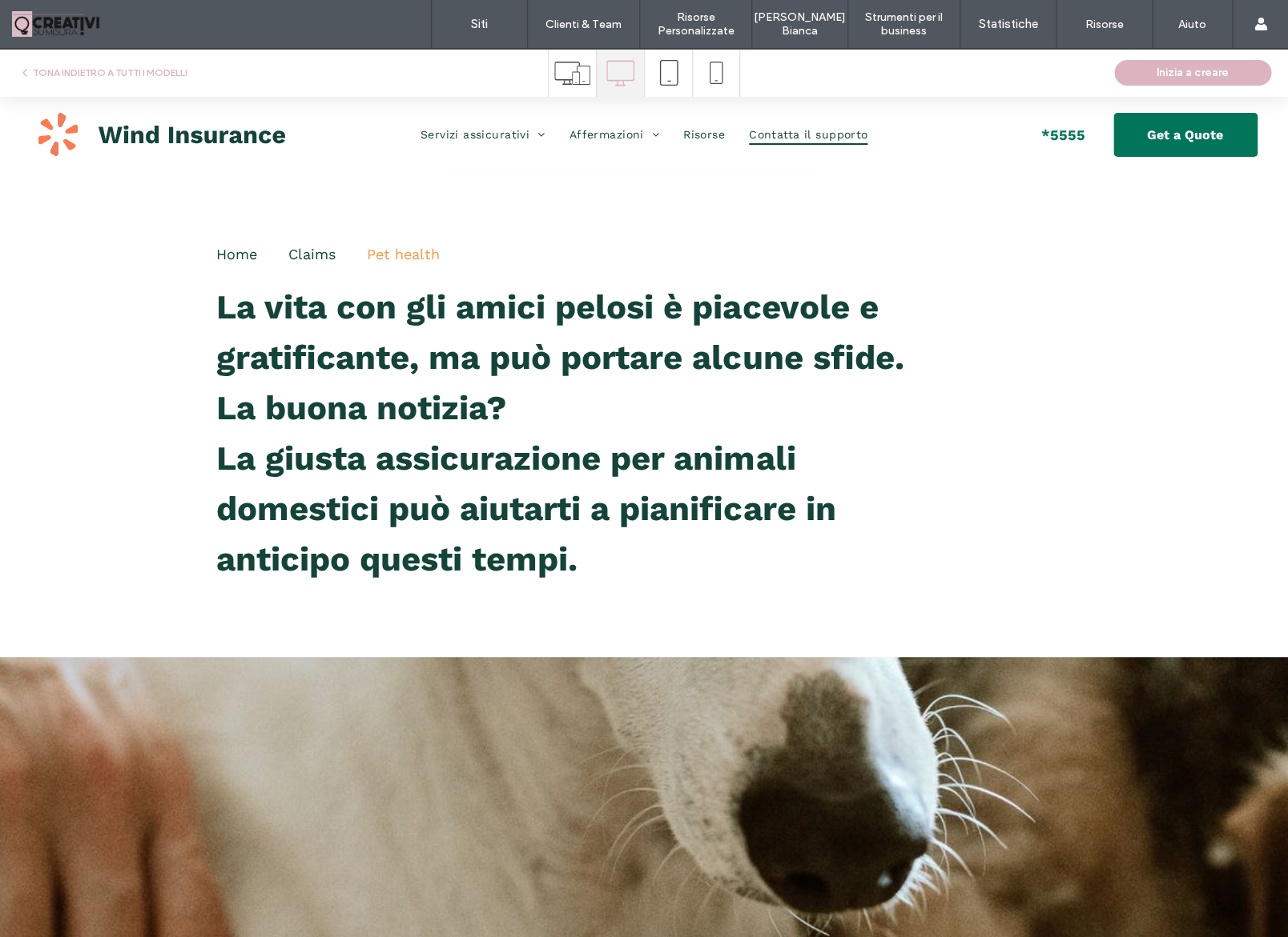
click at [800, 129] on span "Contatta il supporto" at bounding box center [808, 134] width 118 height 21
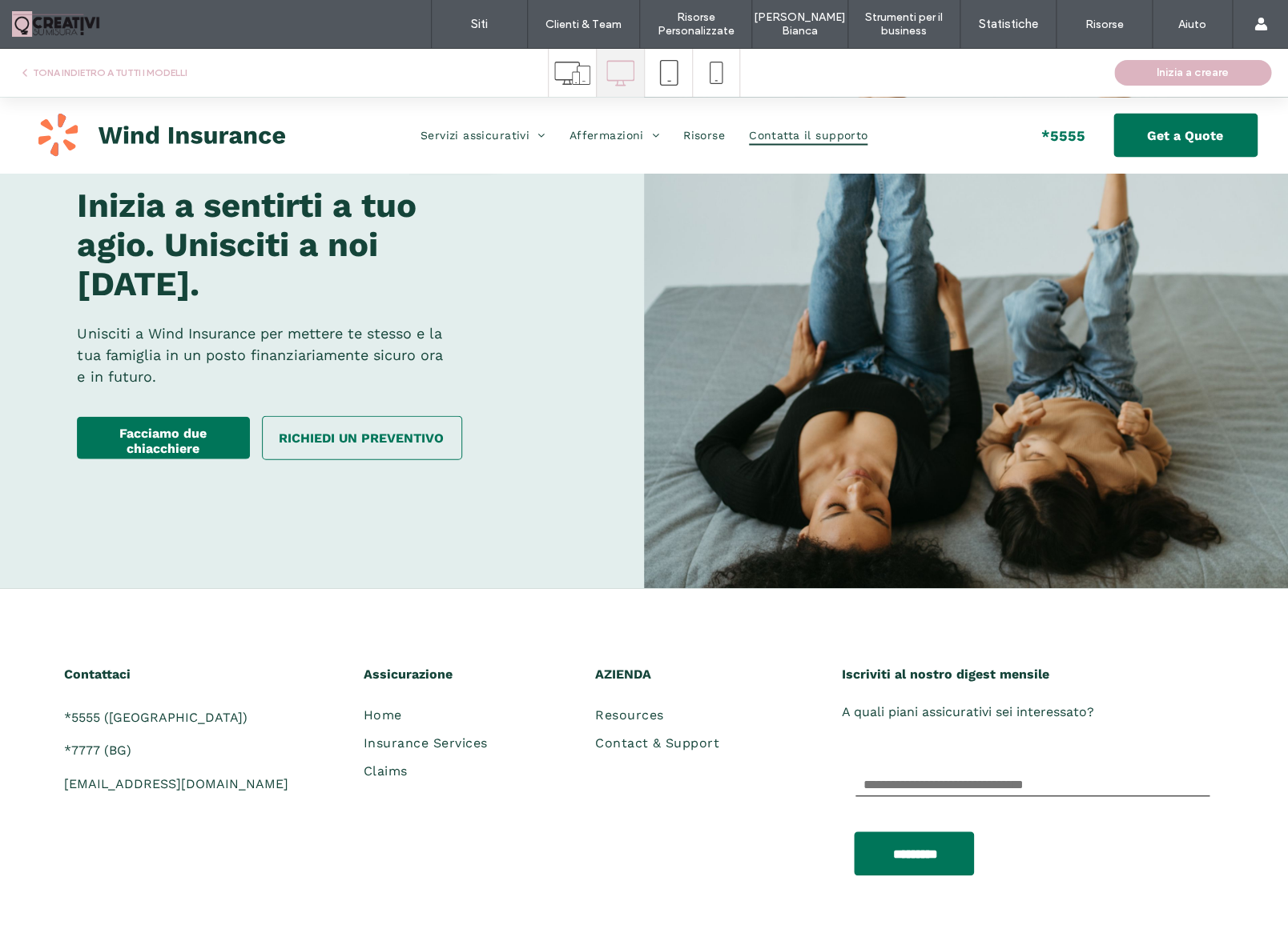
scroll to position [1396, 0]
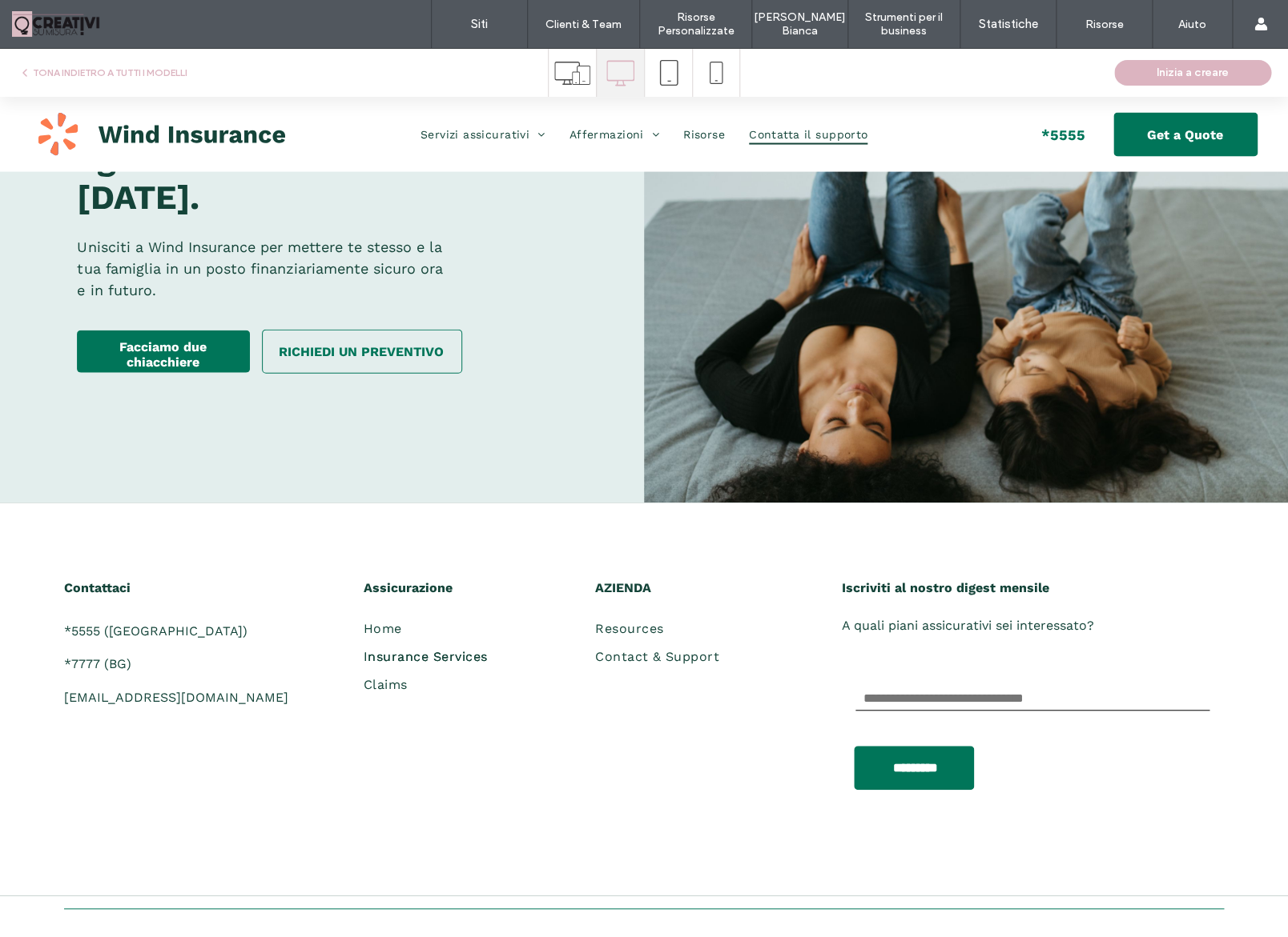
click at [391, 649] on span "Insurance Services" at bounding box center [425, 657] width 124 height 15
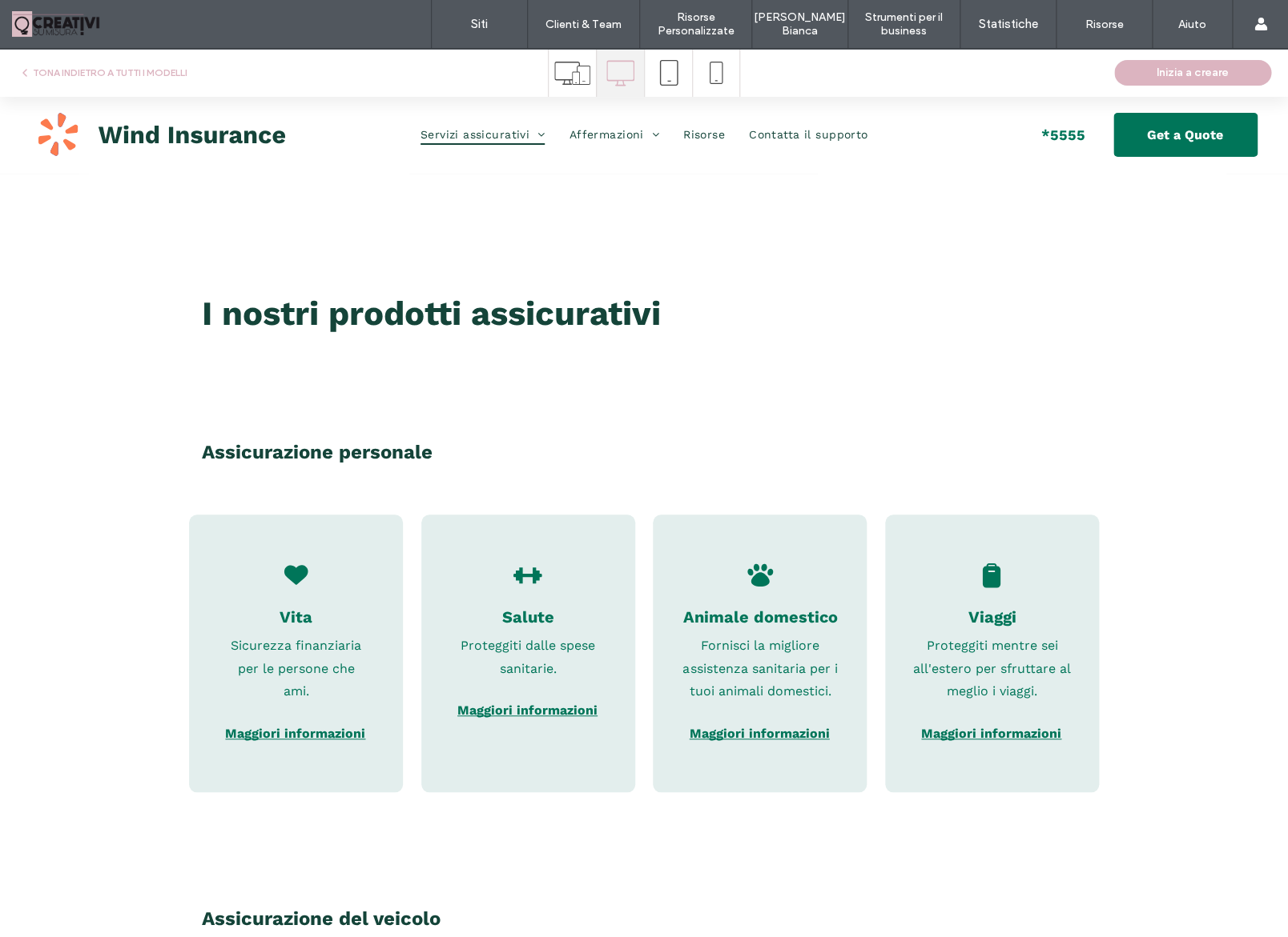
scroll to position [0, 0]
click at [162, 138] on img at bounding box center [162, 134] width 248 height 43
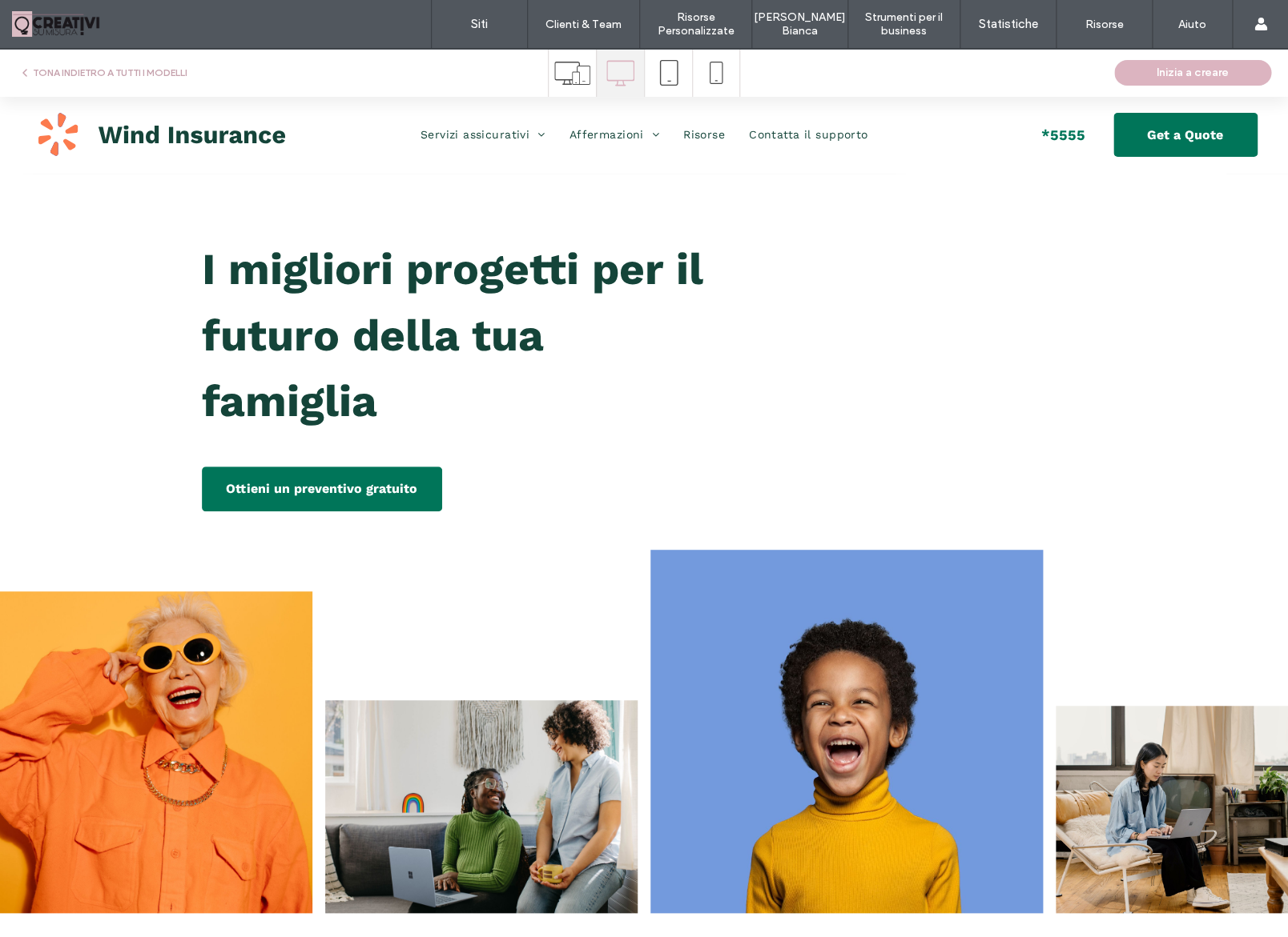
click at [136, 66] on button "TONA INDIETRO A TUTTI I MODELLI" at bounding box center [102, 72] width 169 height 19
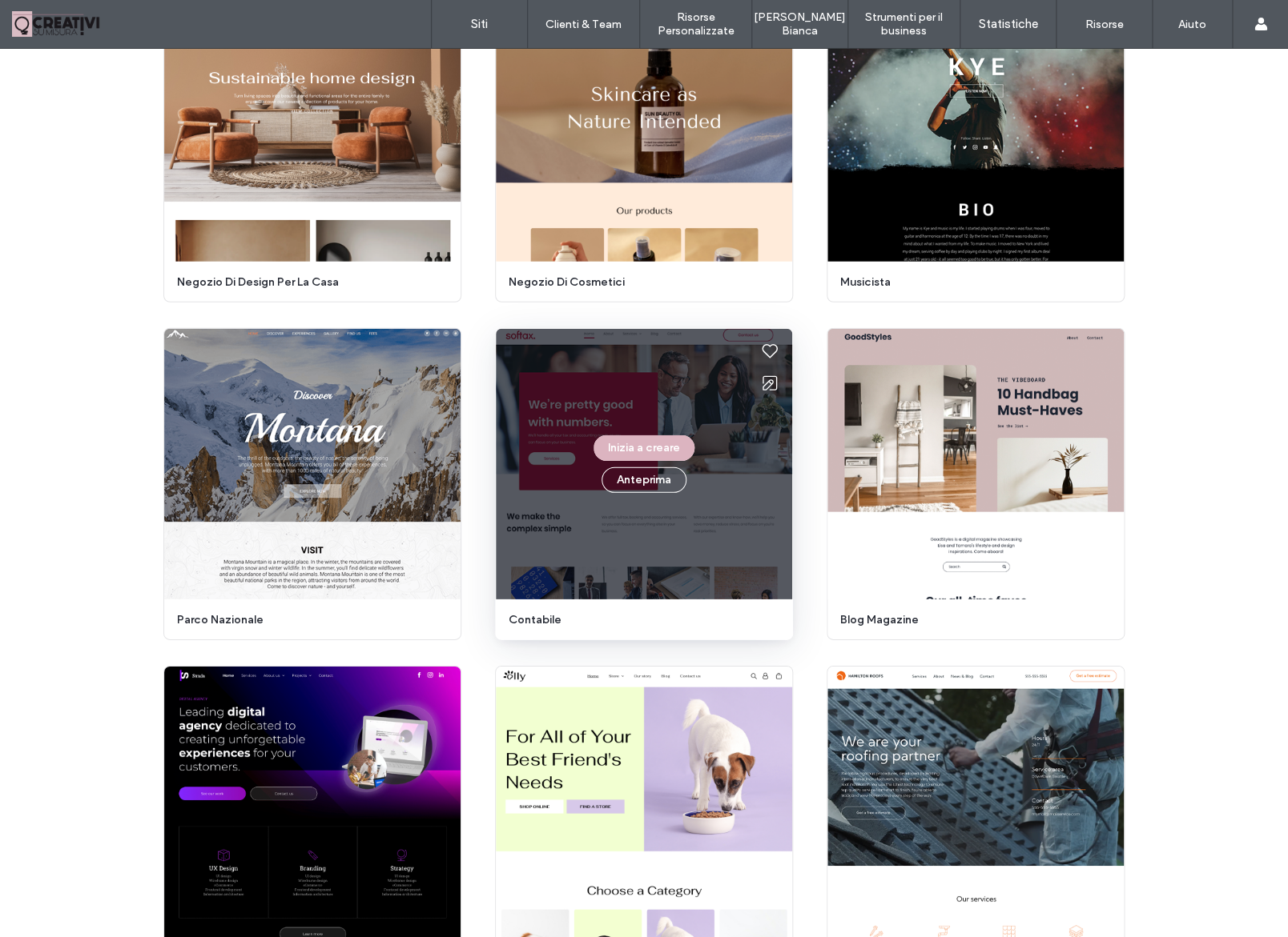
scroll to position [4261, 0]
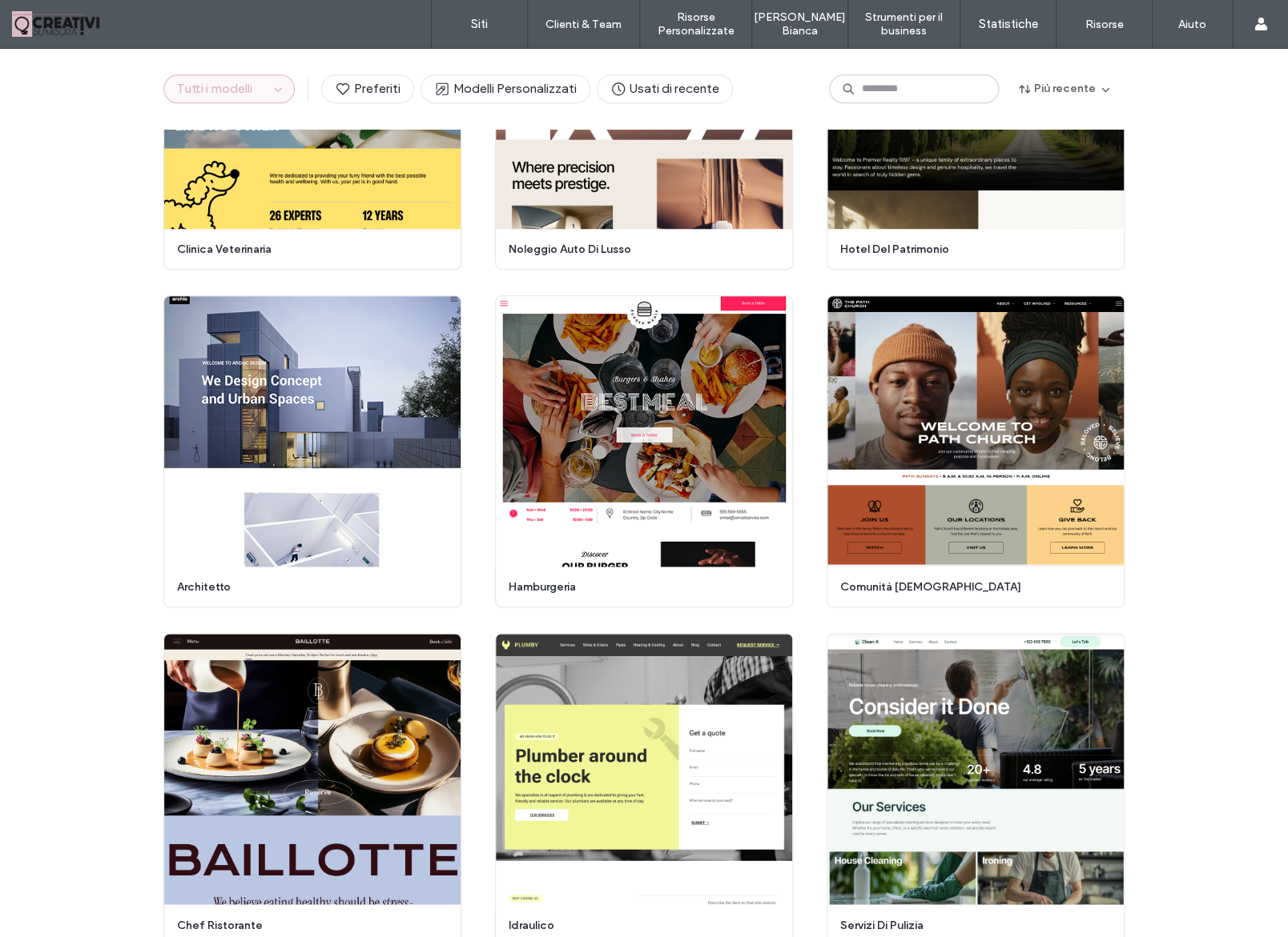
scroll to position [0, 0]
